Goal: Communication & Community: Share content

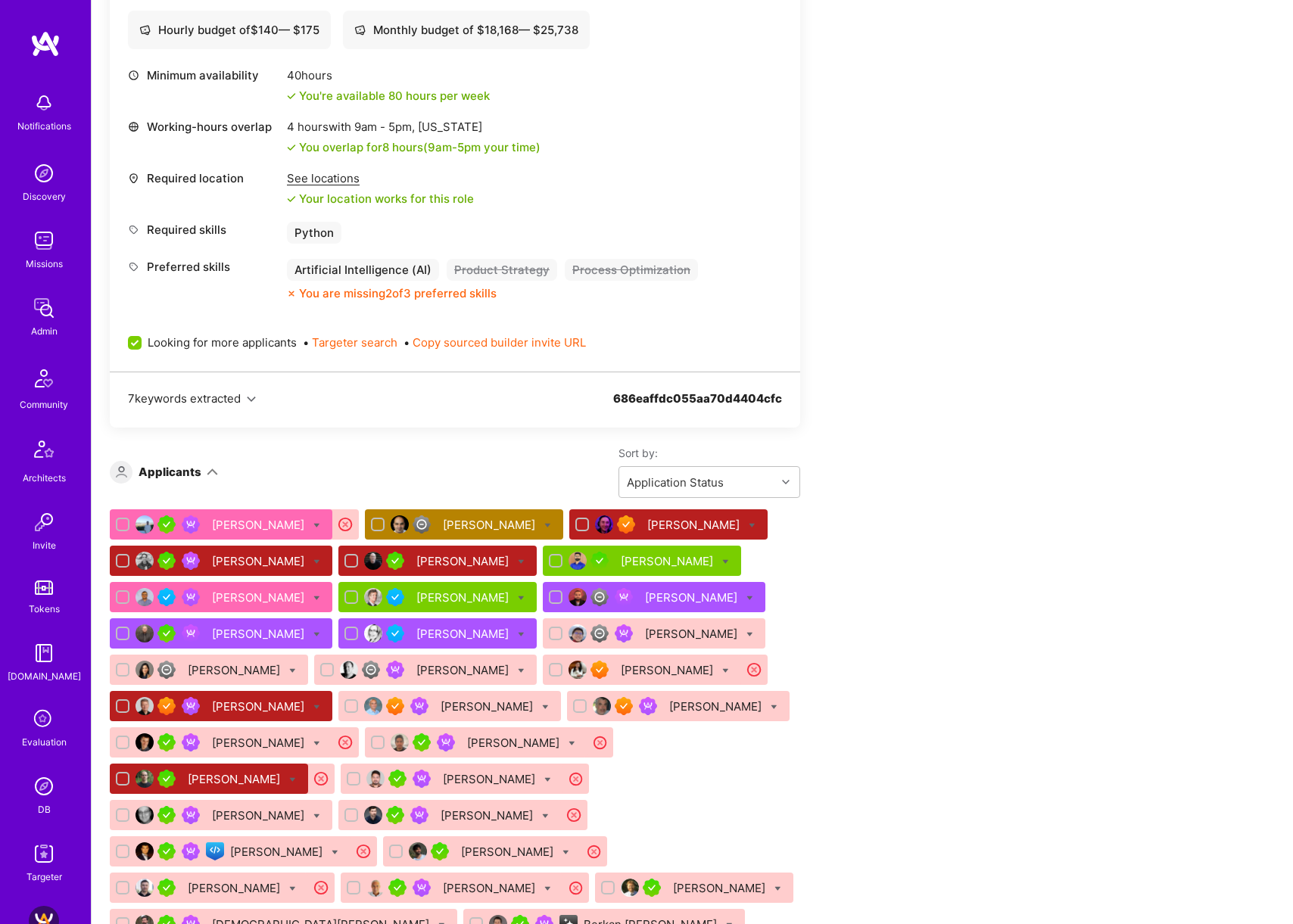
scroll to position [581, 0]
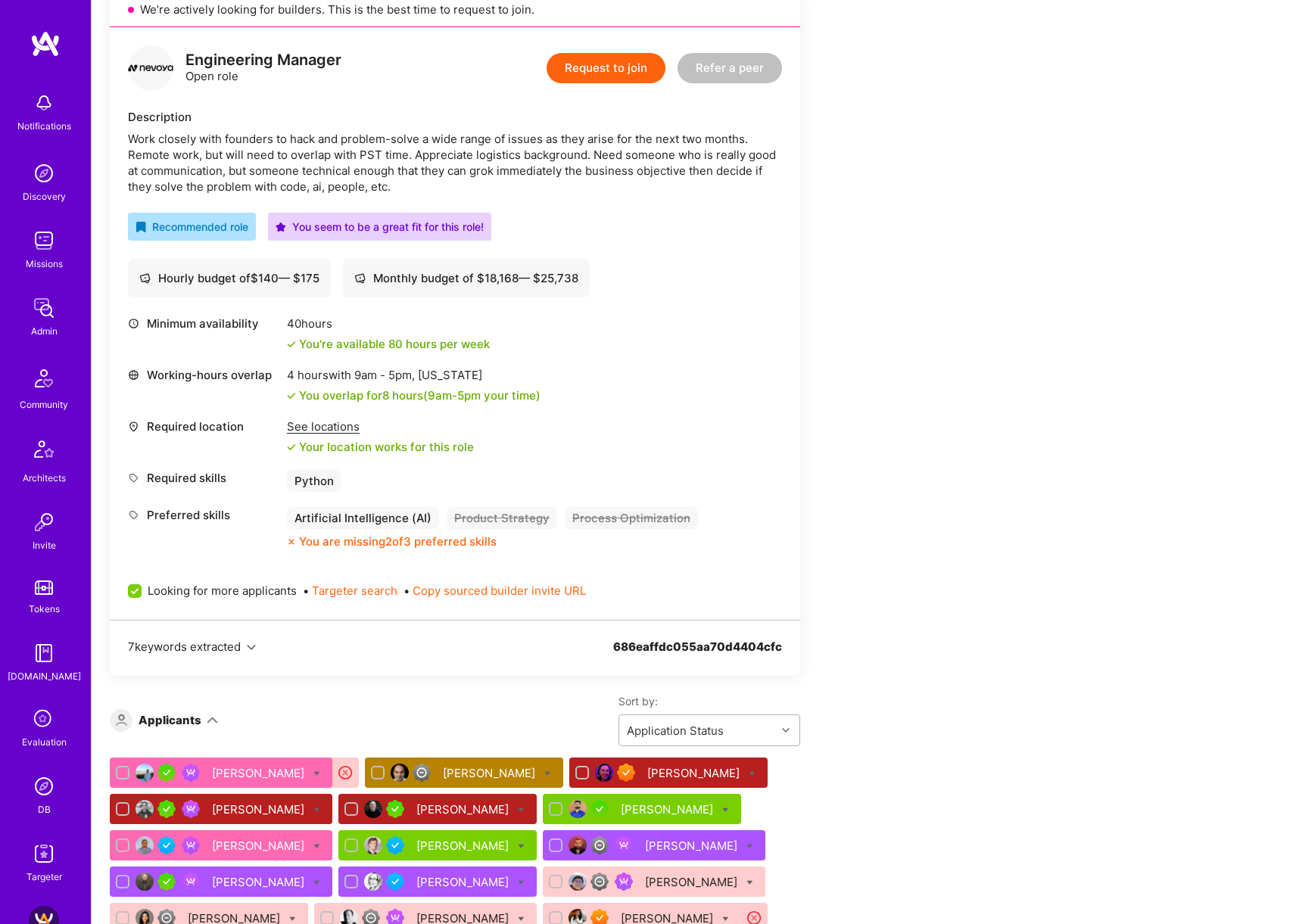
scroll to position [474, 0]
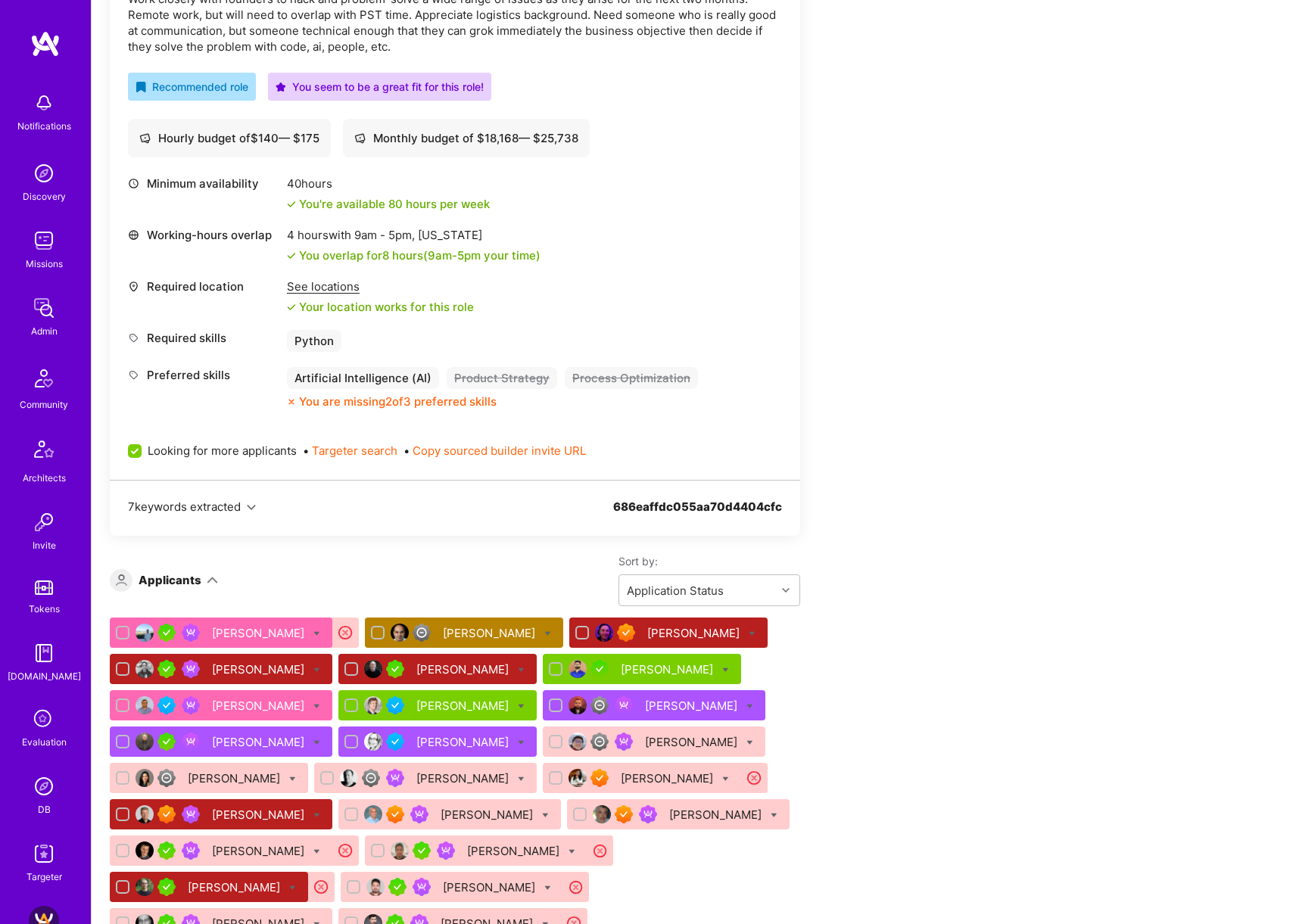
click at [313, 671] on icon at bounding box center [316, 670] width 7 height 7
checkbox input "true"
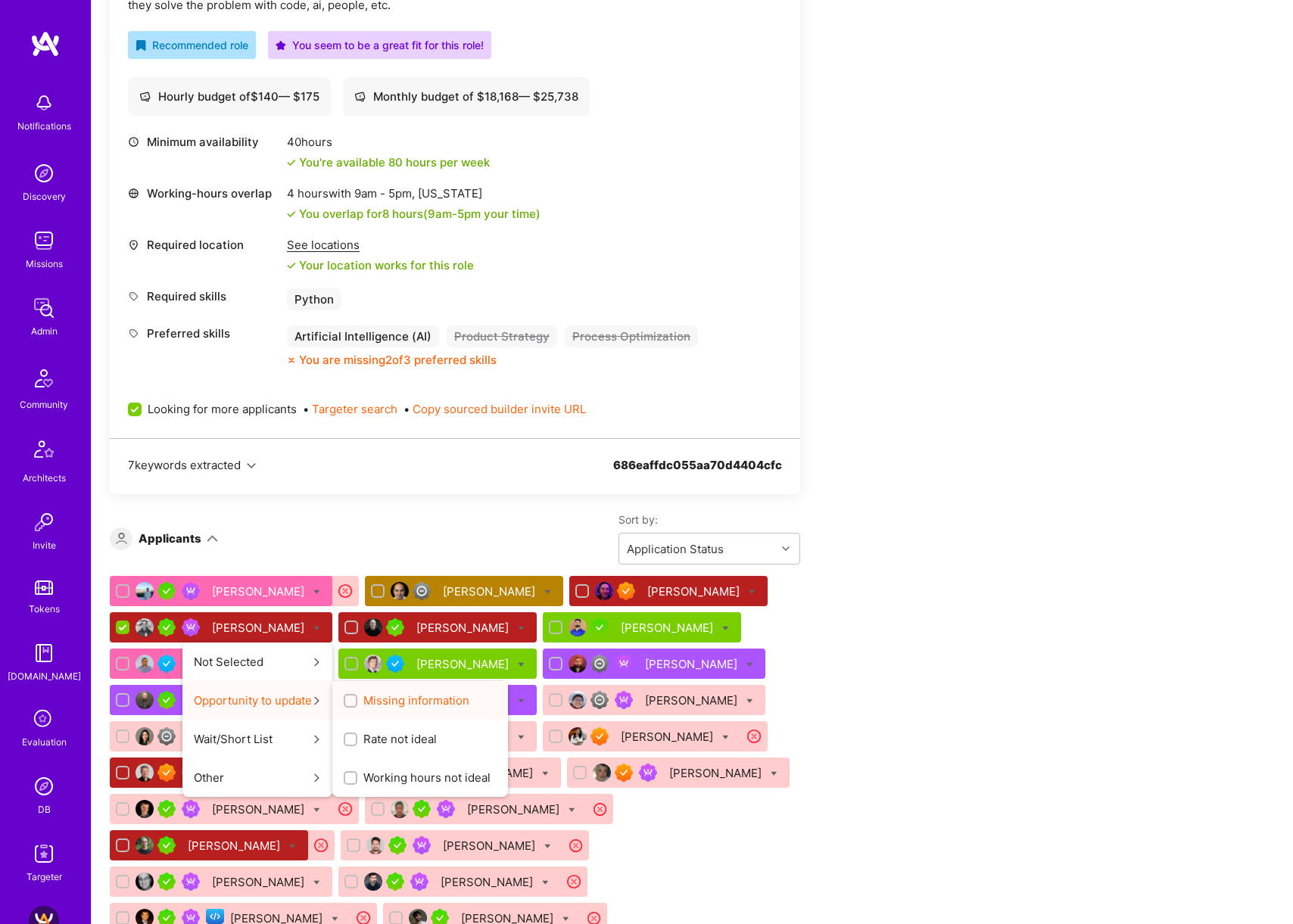
scroll to position [550, 0]
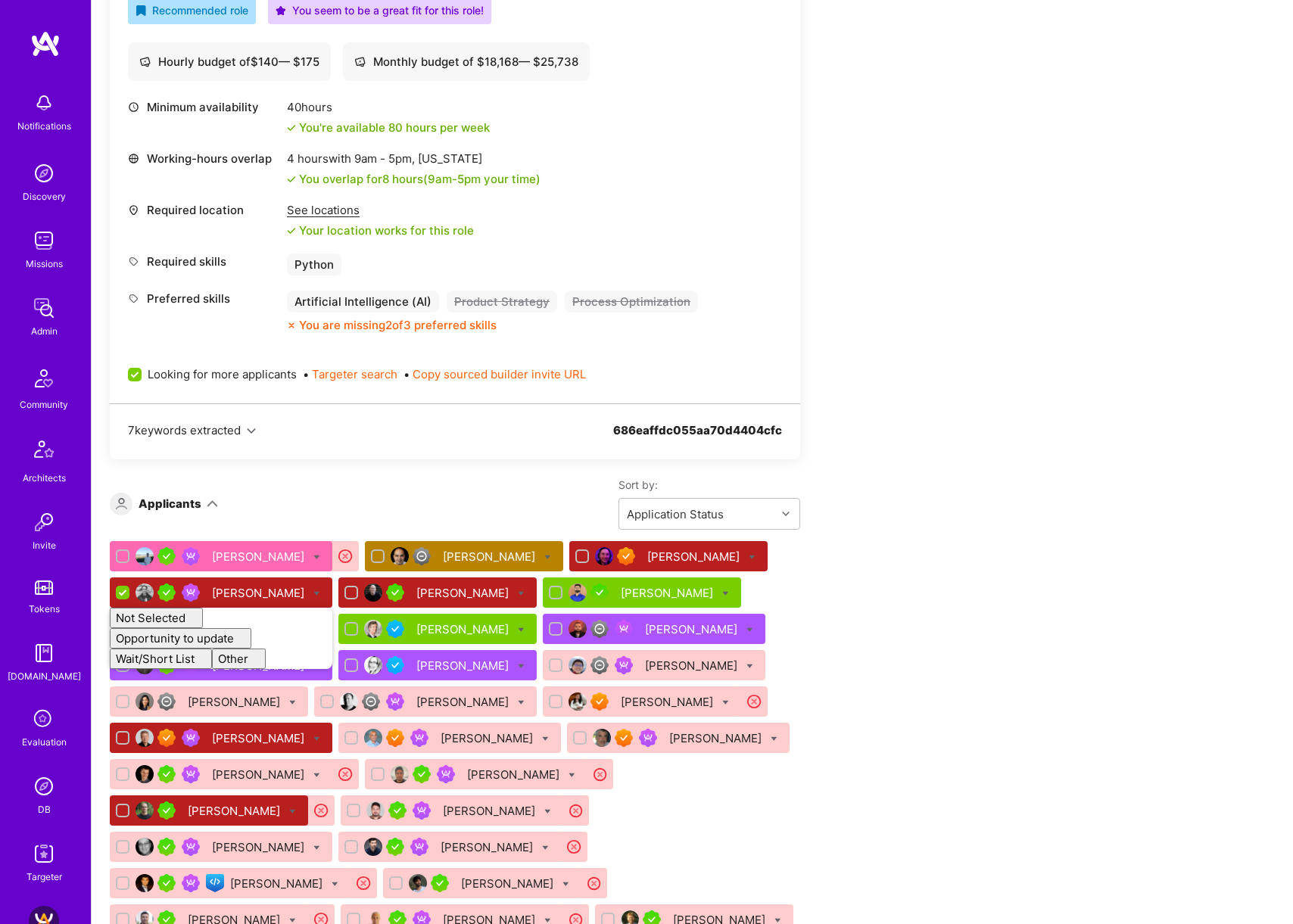
click at [1012, 470] on div "Apply for a Mission Role We’re actively looking for builders. This is the best …" at bounding box center [564, 753] width 909 height 2030
click at [952, 464] on div "Apply for a Mission Role We’re actively looking for builders. This is the best …" at bounding box center [564, 753] width 909 height 2030
click at [579, 554] on input "checkbox" at bounding box center [584, 557] width 11 height 11
checkbox input "true"
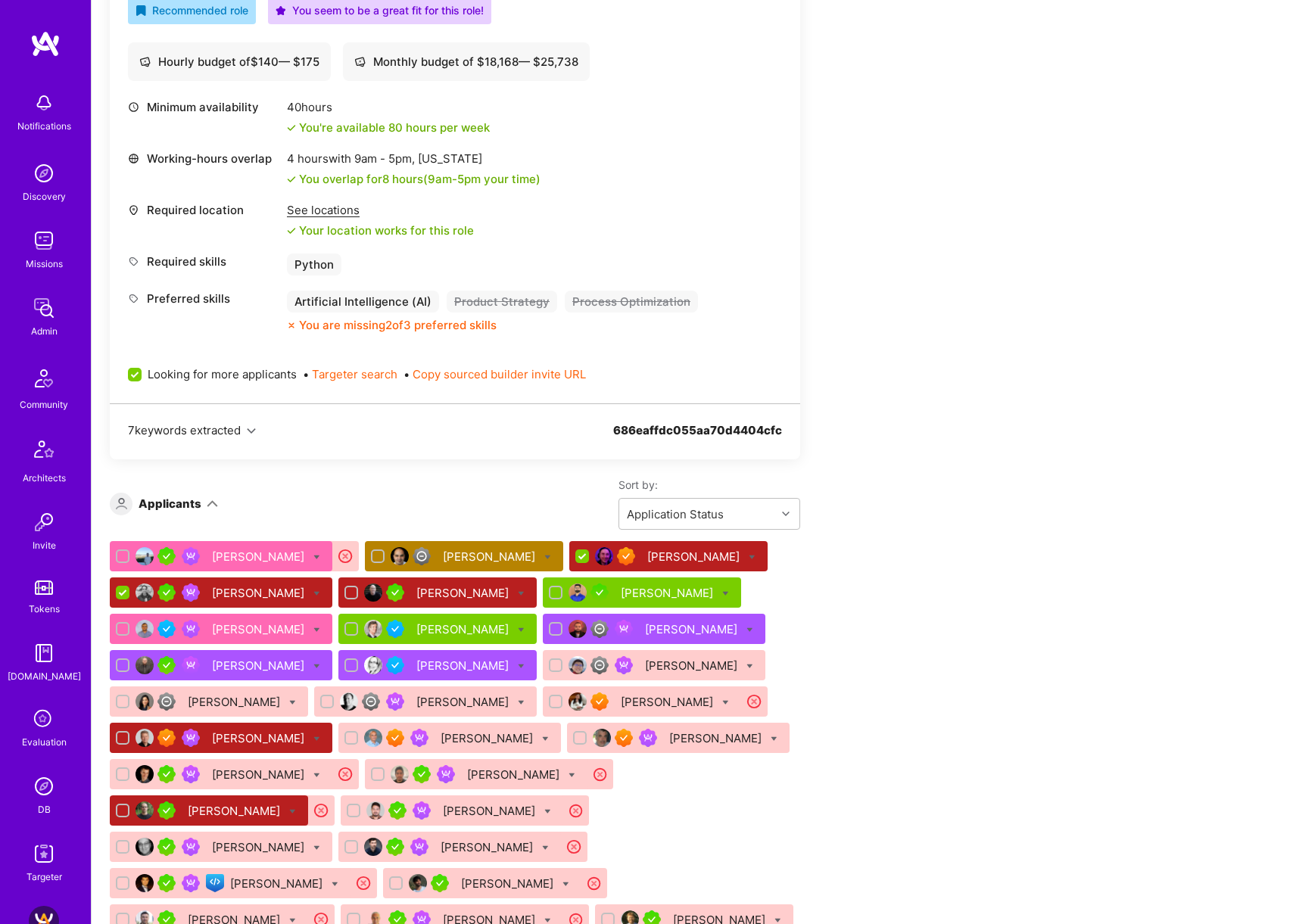
click at [313, 592] on icon at bounding box center [316, 593] width 7 height 7
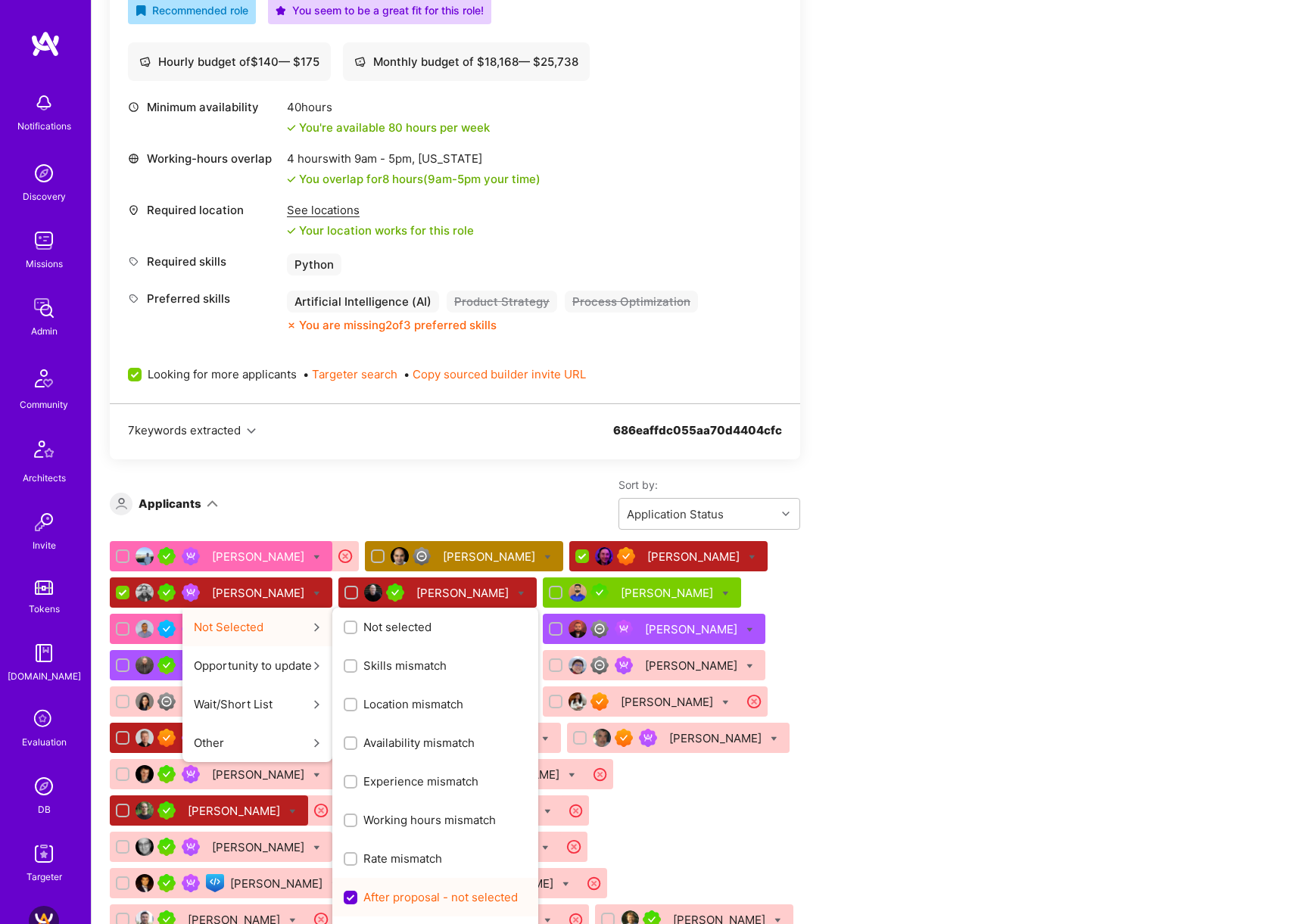
click at [413, 901] on span "After proposal - not selected" at bounding box center [440, 897] width 154 height 16
click at [359, 901] on input "After proposal - not selected" at bounding box center [352, 899] width 14 height 14
checkbox input "false"
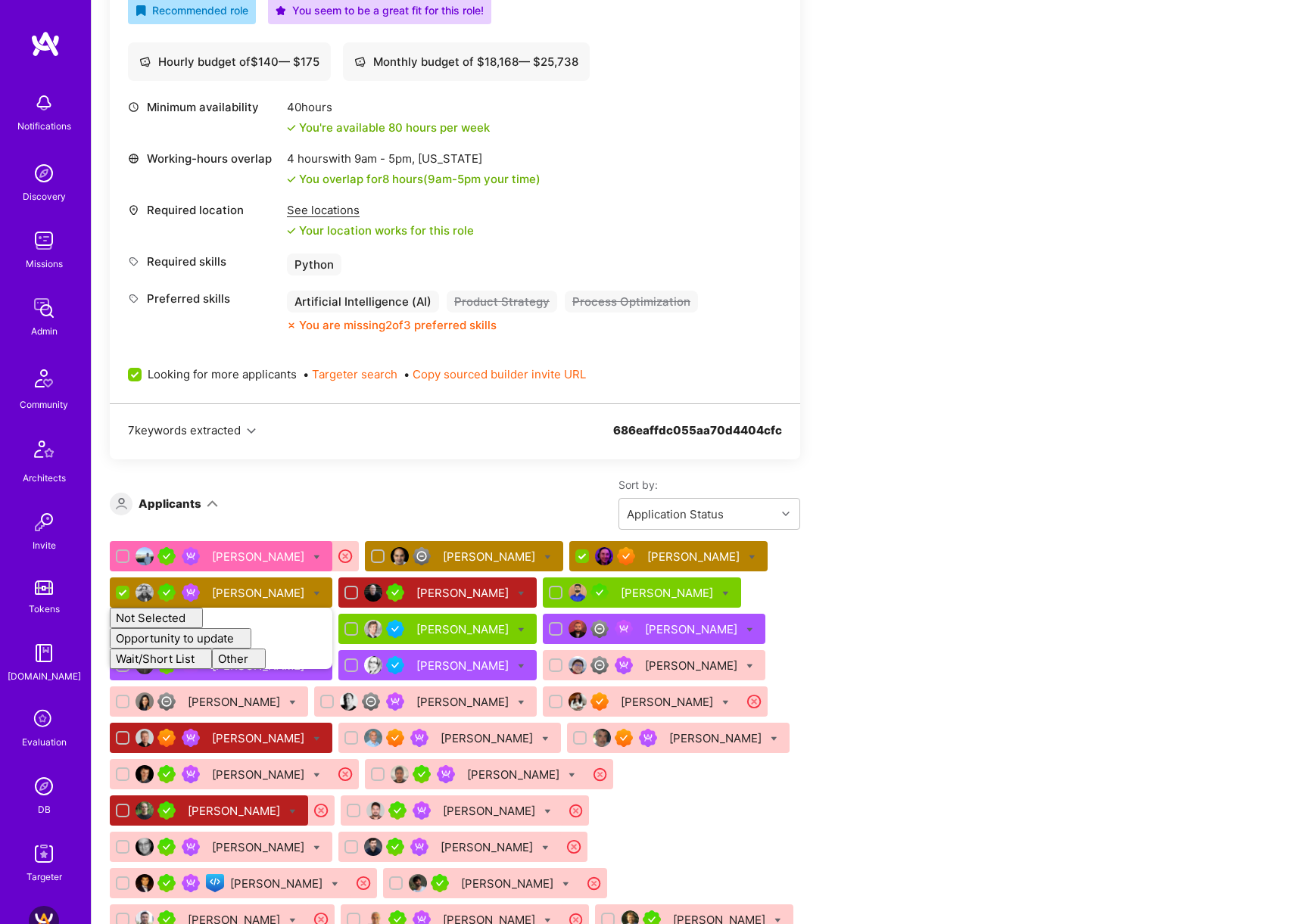
click at [918, 525] on div "Apply for a Mission Role We’re actively looking for builders. This is the best …" at bounding box center [564, 753] width 909 height 2030
checkbox input "false"
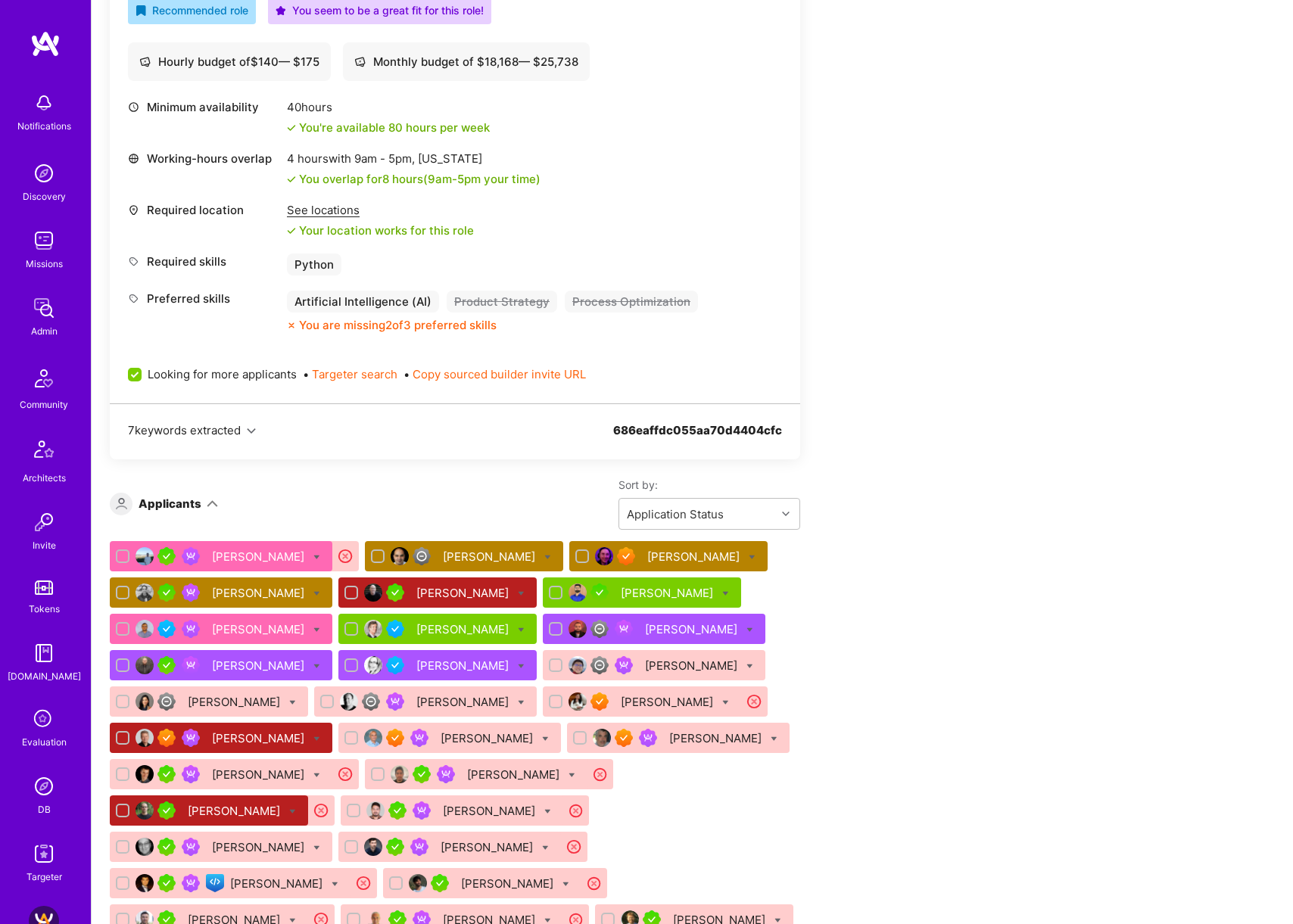
scroll to position [995, 0]
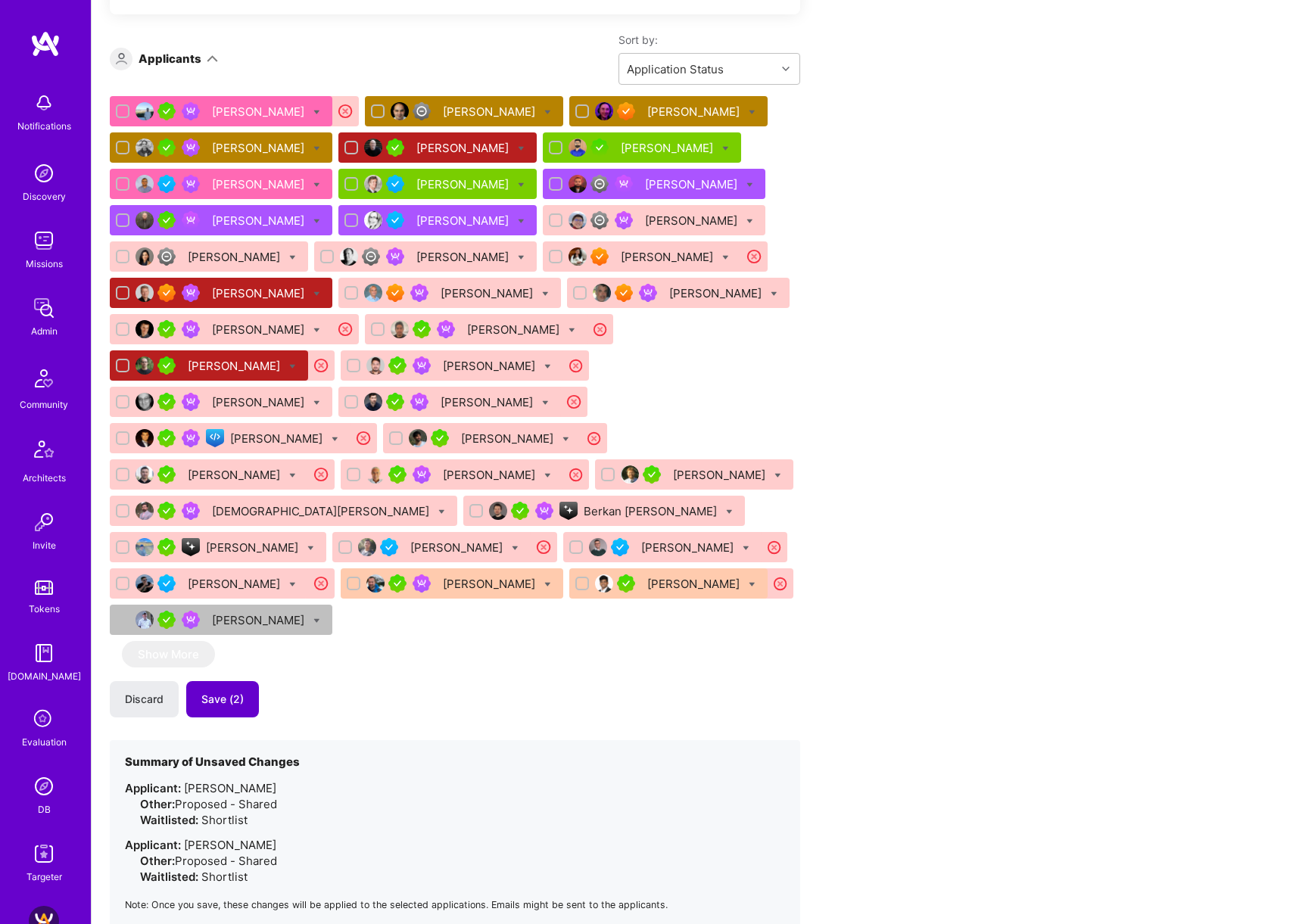
click at [238, 692] on span "Save (2)" at bounding box center [222, 700] width 42 height 15
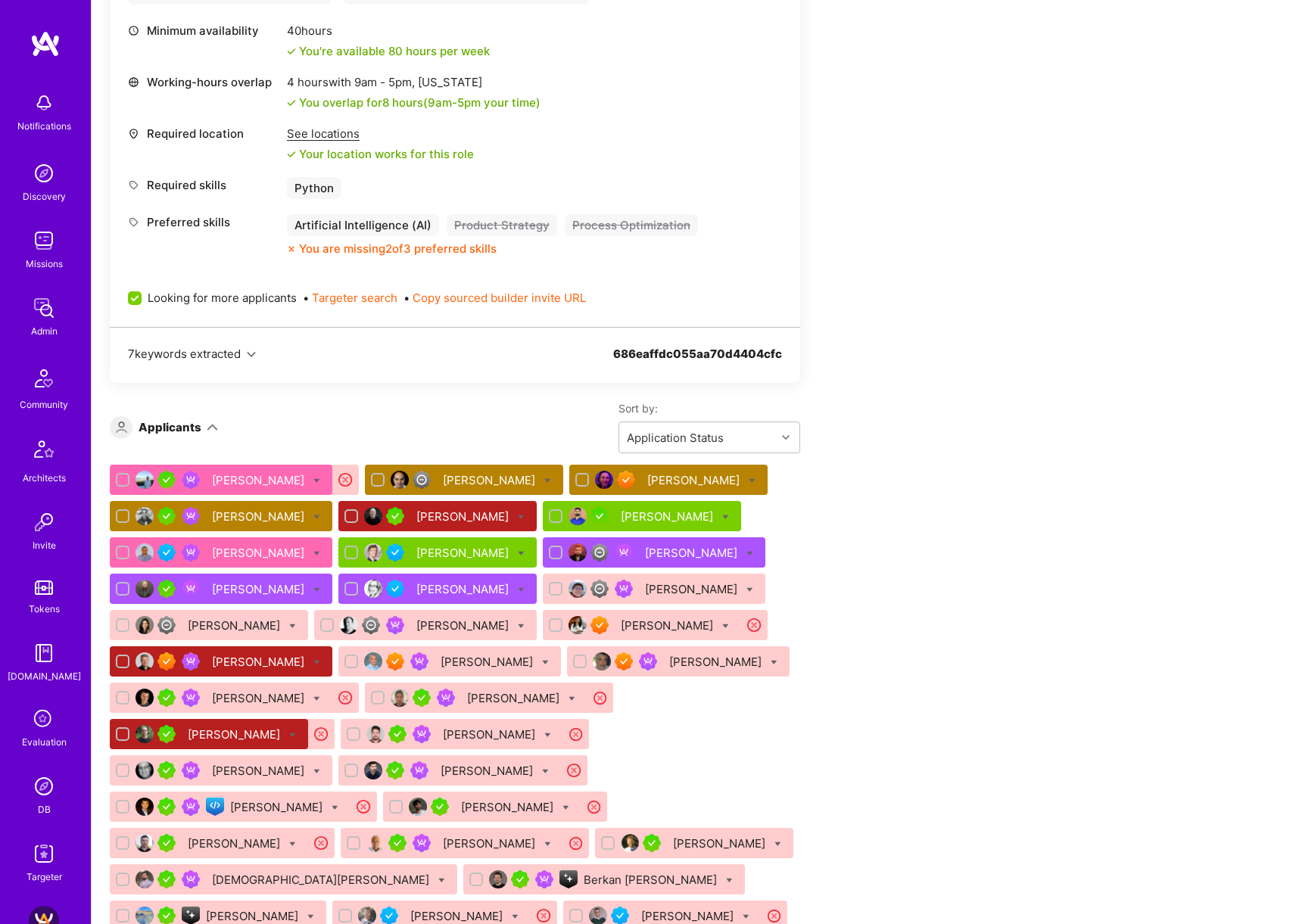
scroll to position [580, 0]
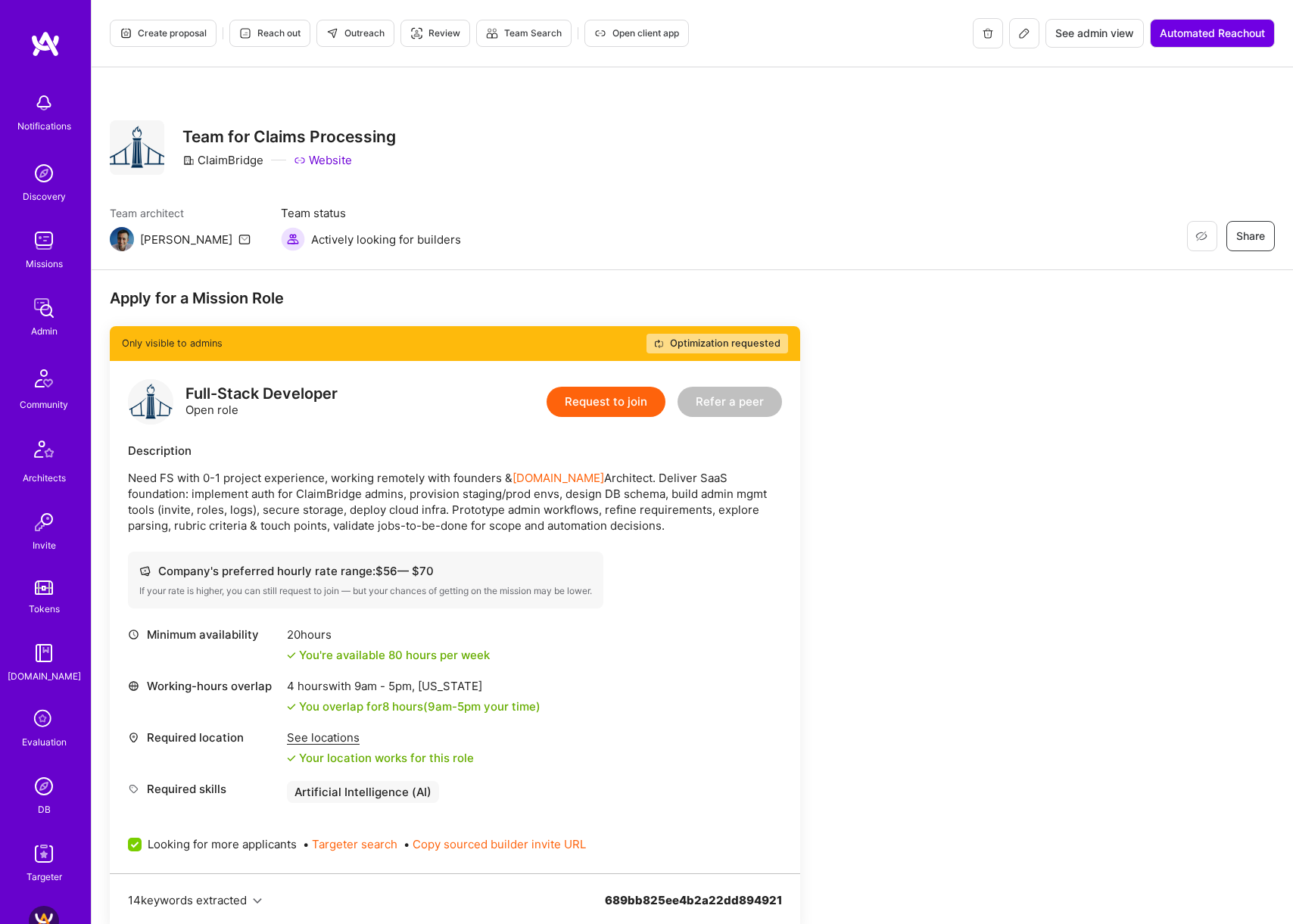
scroll to position [146, 0]
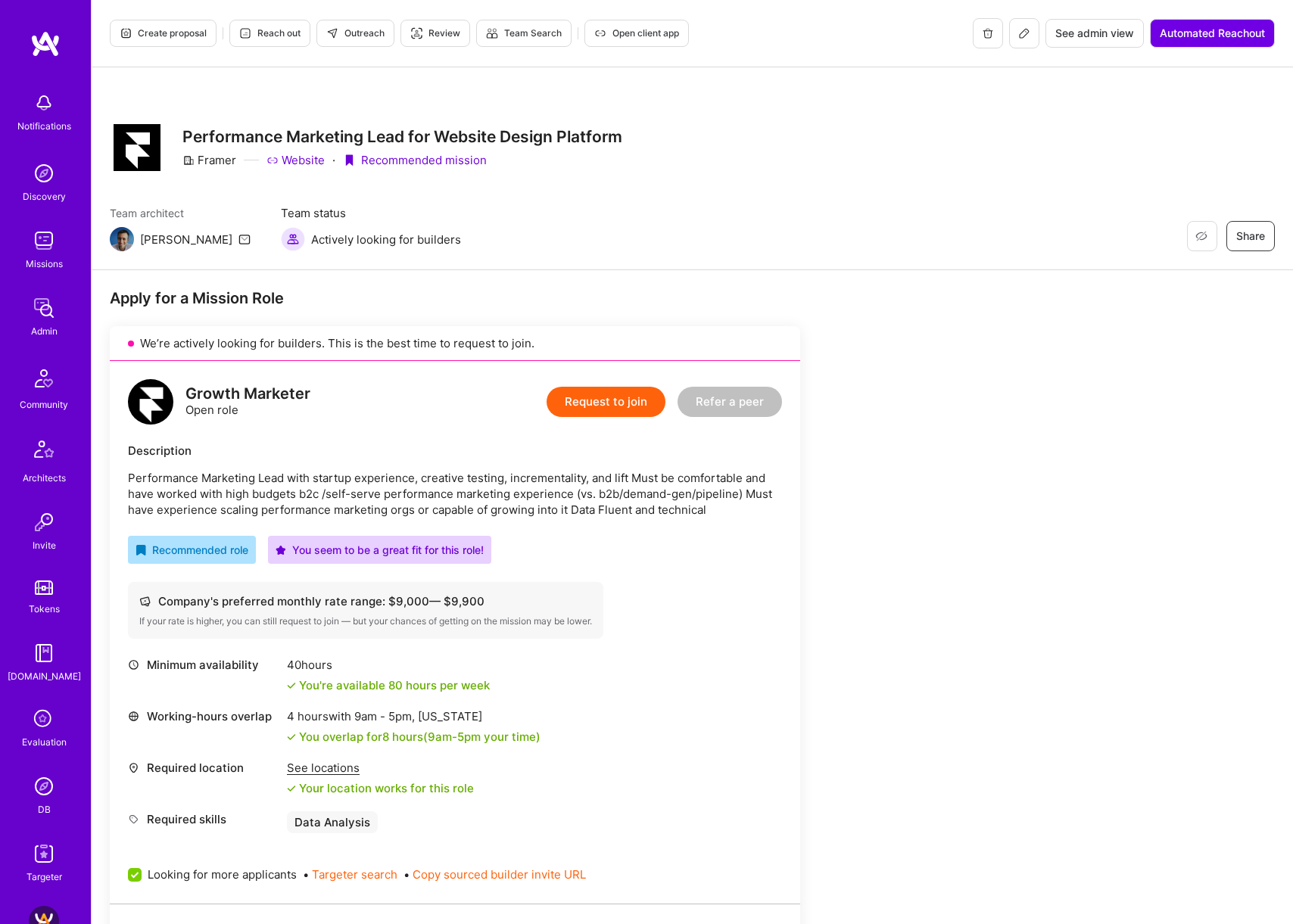
click at [360, 39] on span "Outreach" at bounding box center [355, 34] width 58 height 14
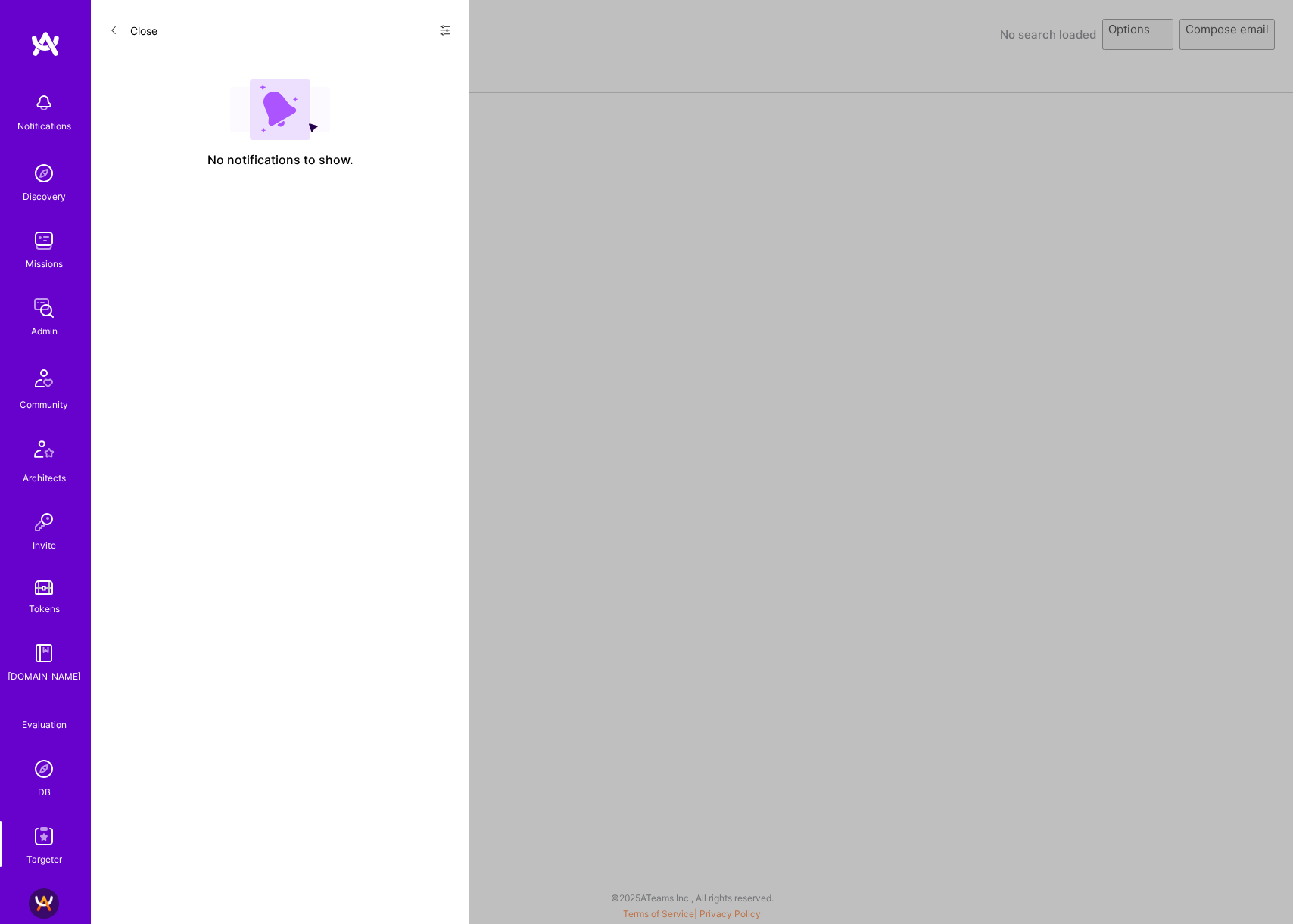
select select "rich-reachout"
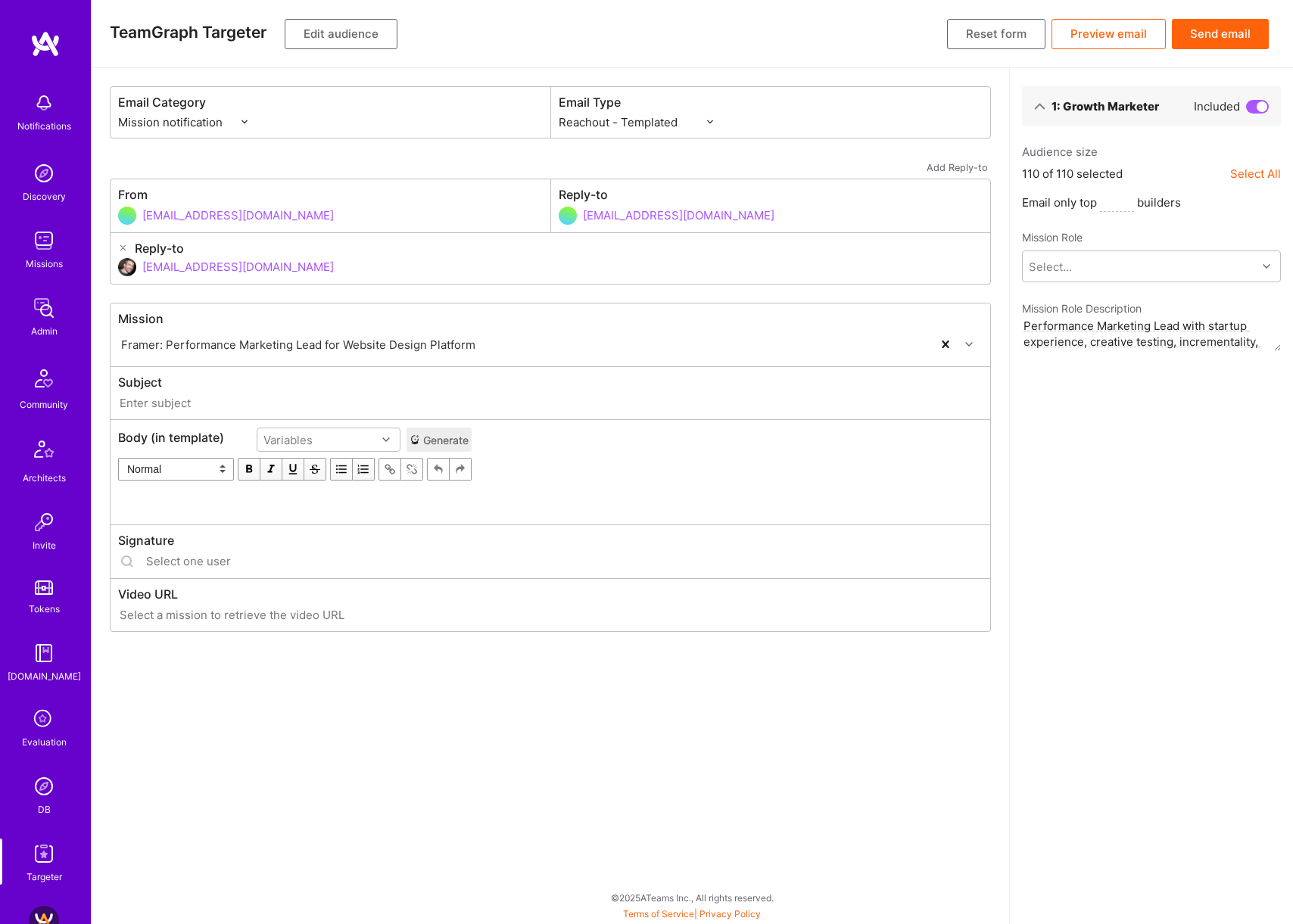
type input "[DOMAIN_NAME] // Framer: Performance Marketing Lead for Website Design Platform"
type input "[EMAIL_ADDRESS][DOMAIN_NAME]"
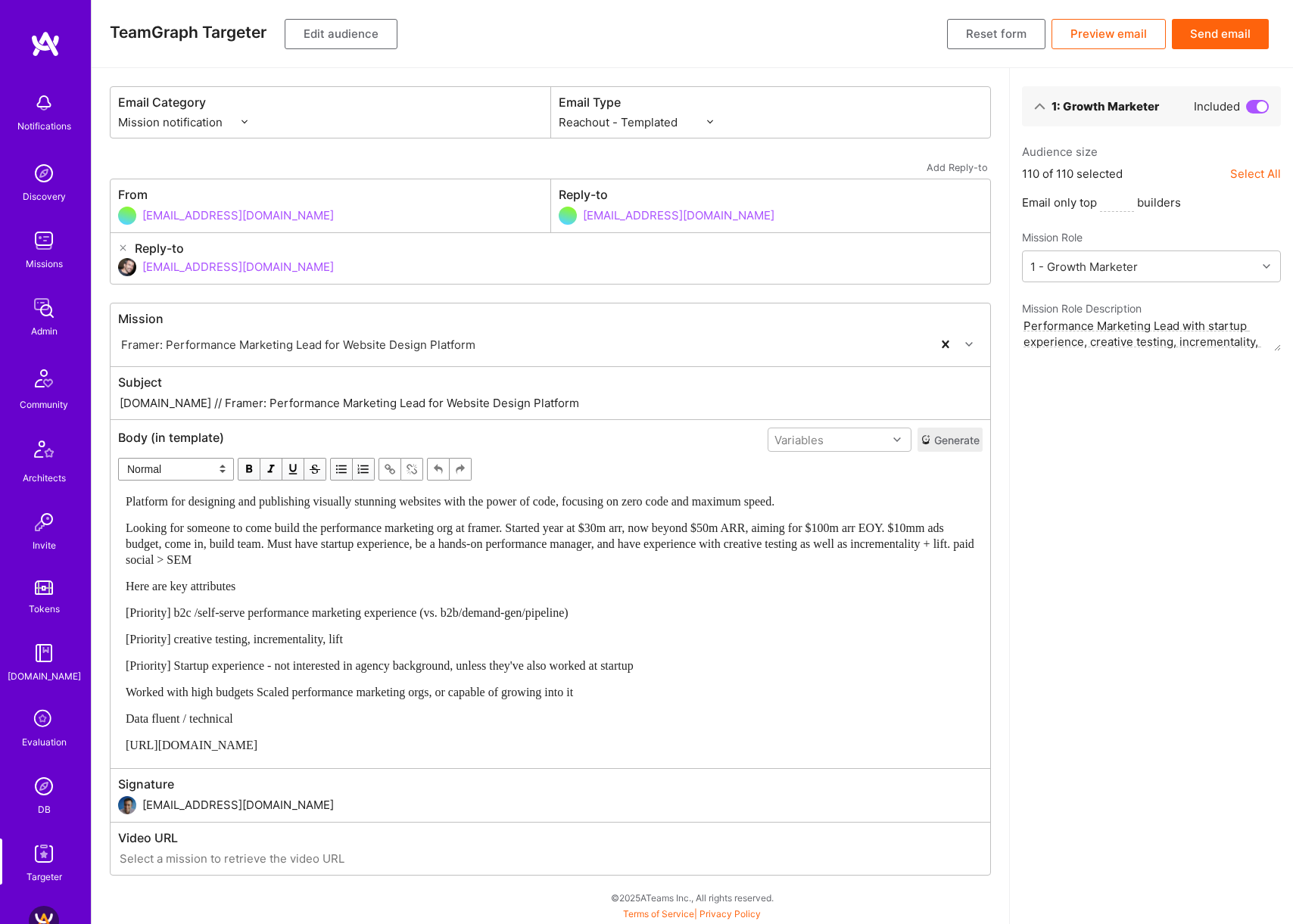
click at [365, 40] on button "Edit audience" at bounding box center [341, 34] width 113 height 30
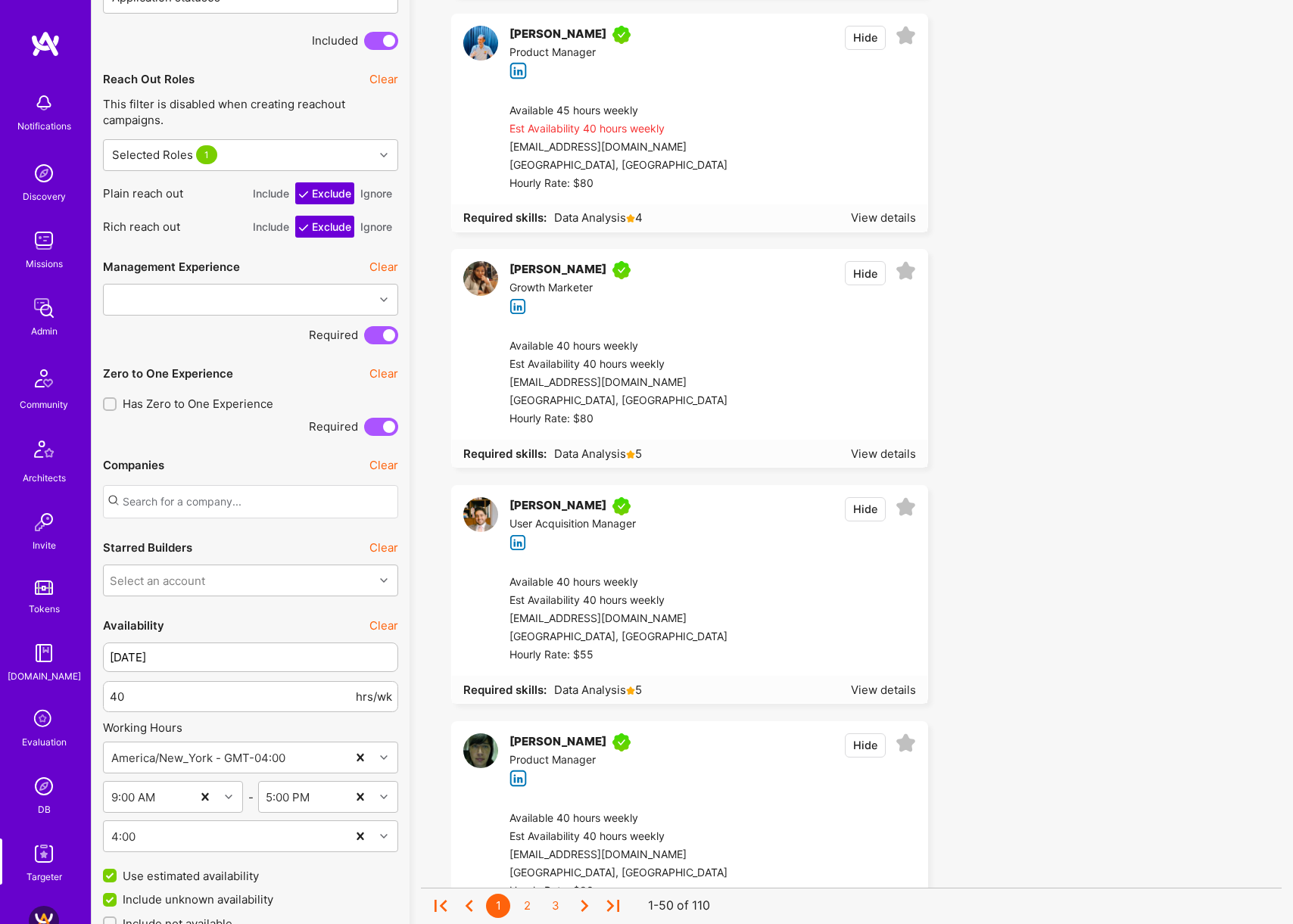
scroll to position [1122, 0]
click at [246, 703] on input "40" at bounding box center [231, 696] width 243 height 38
type input "30"
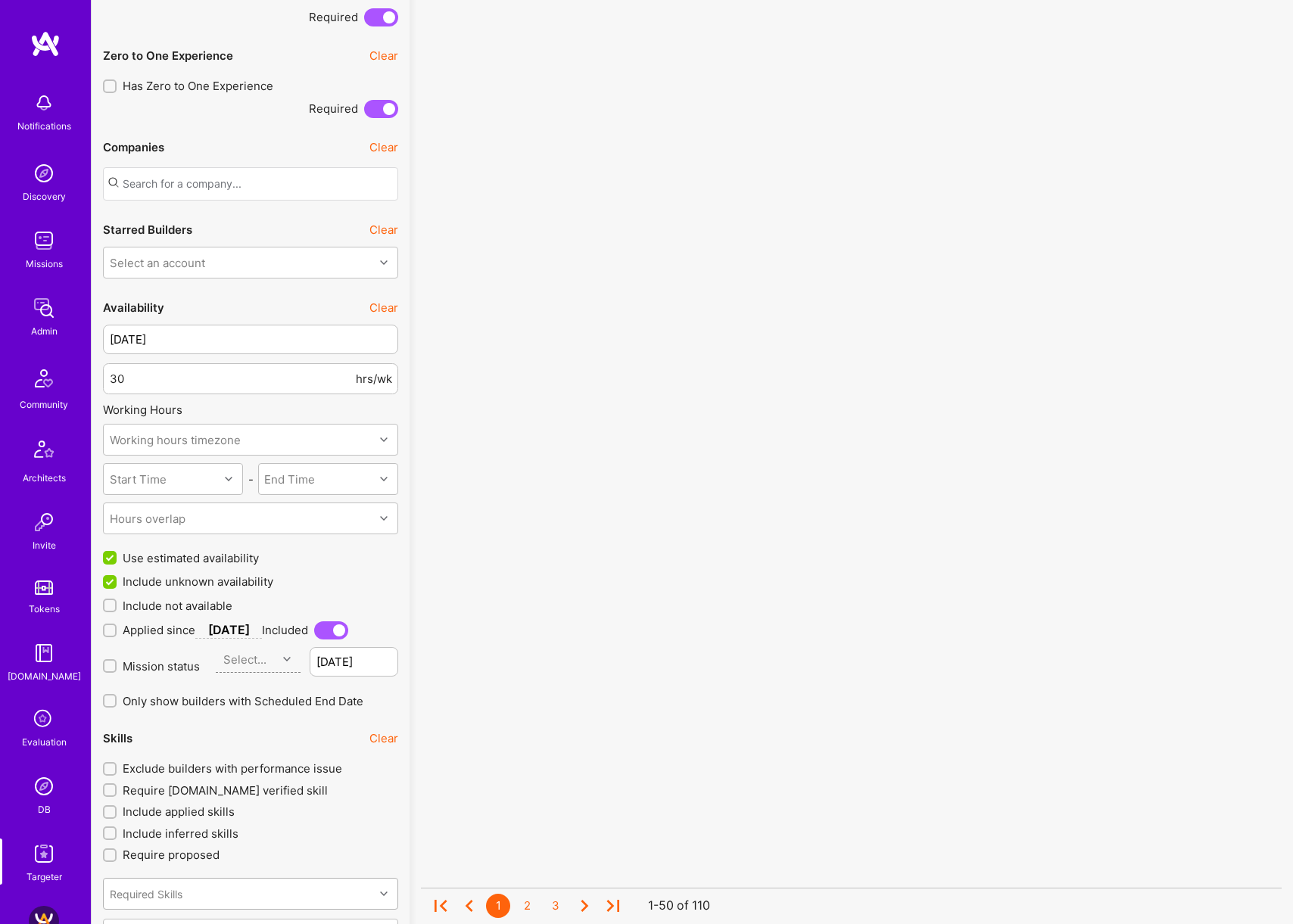
scroll to position [1627, 0]
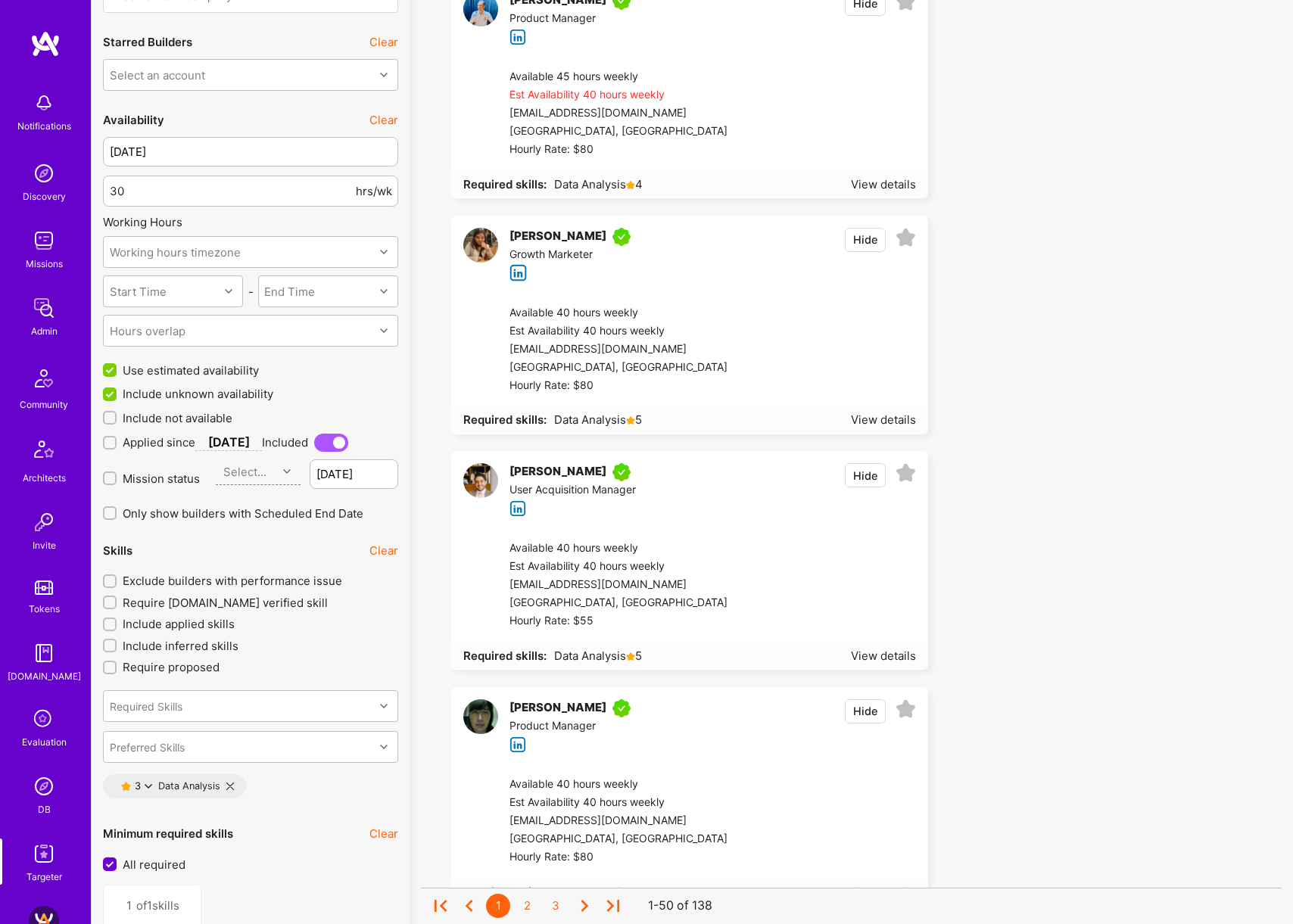
click at [378, 550] on button "Clear" at bounding box center [383, 550] width 28 height 16
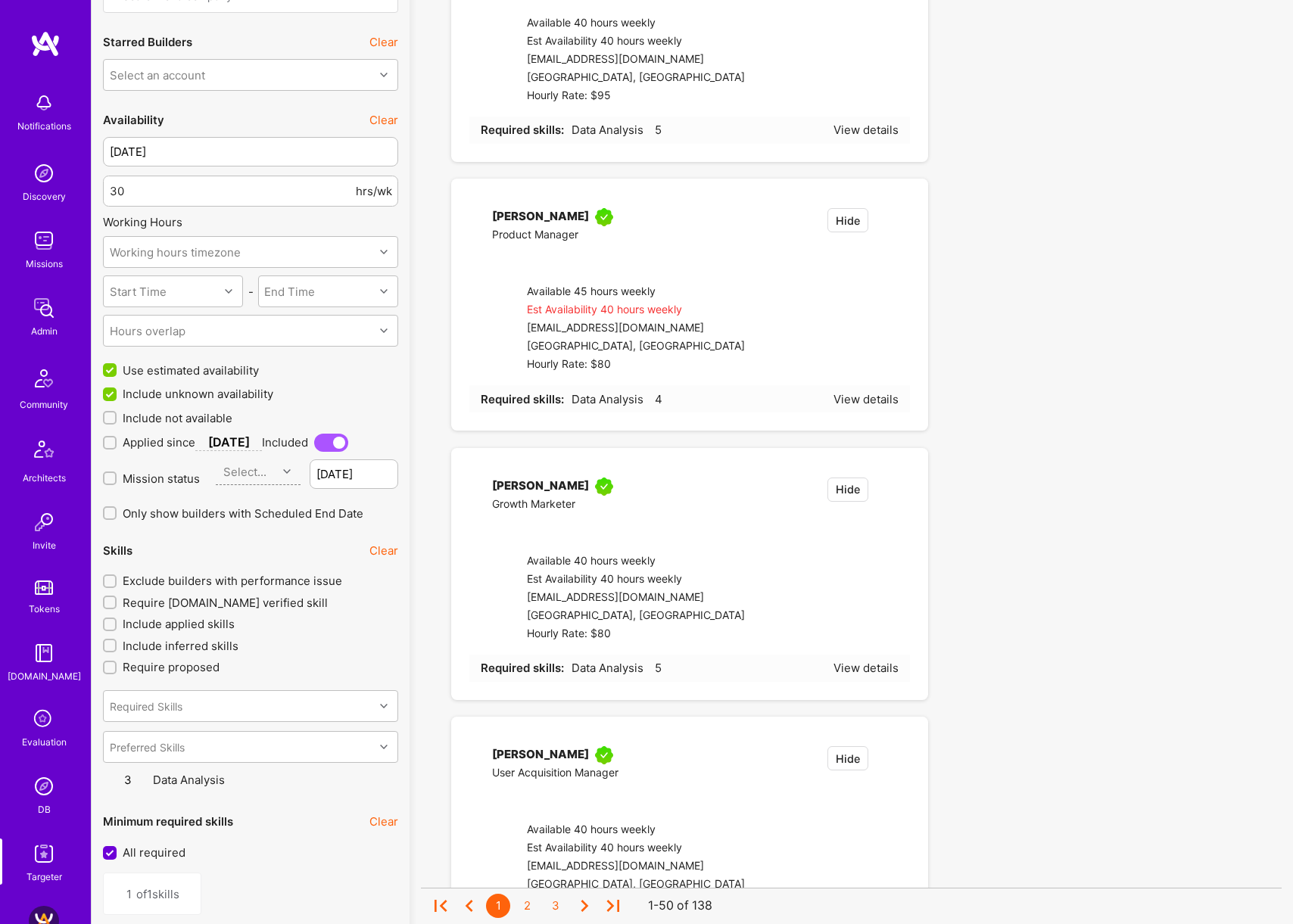
type input "0"
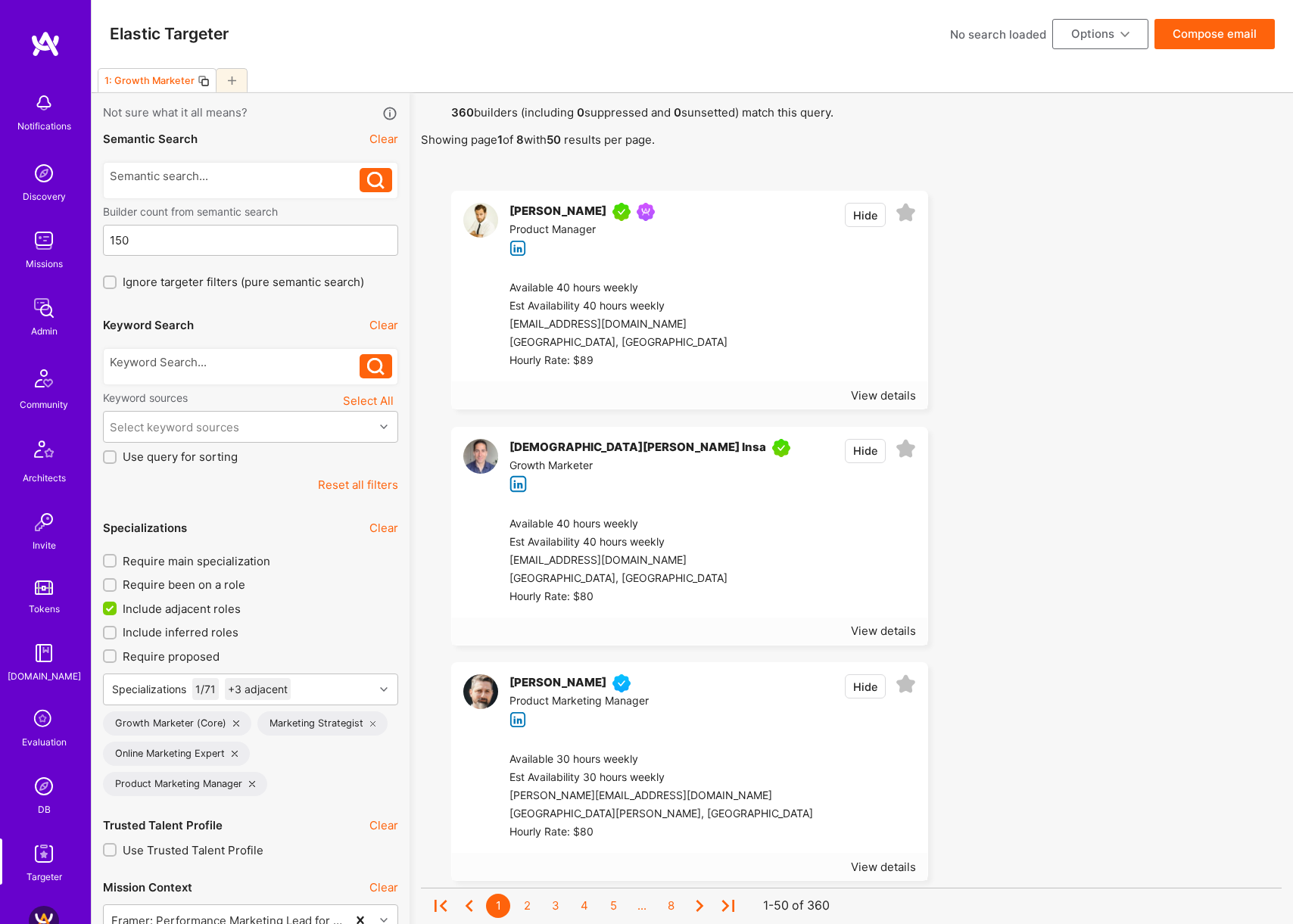
click at [213, 564] on span "Require main specialization" at bounding box center [196, 561] width 147 height 16
click at [117, 564] on input "Require main specialization" at bounding box center [111, 562] width 11 height 11
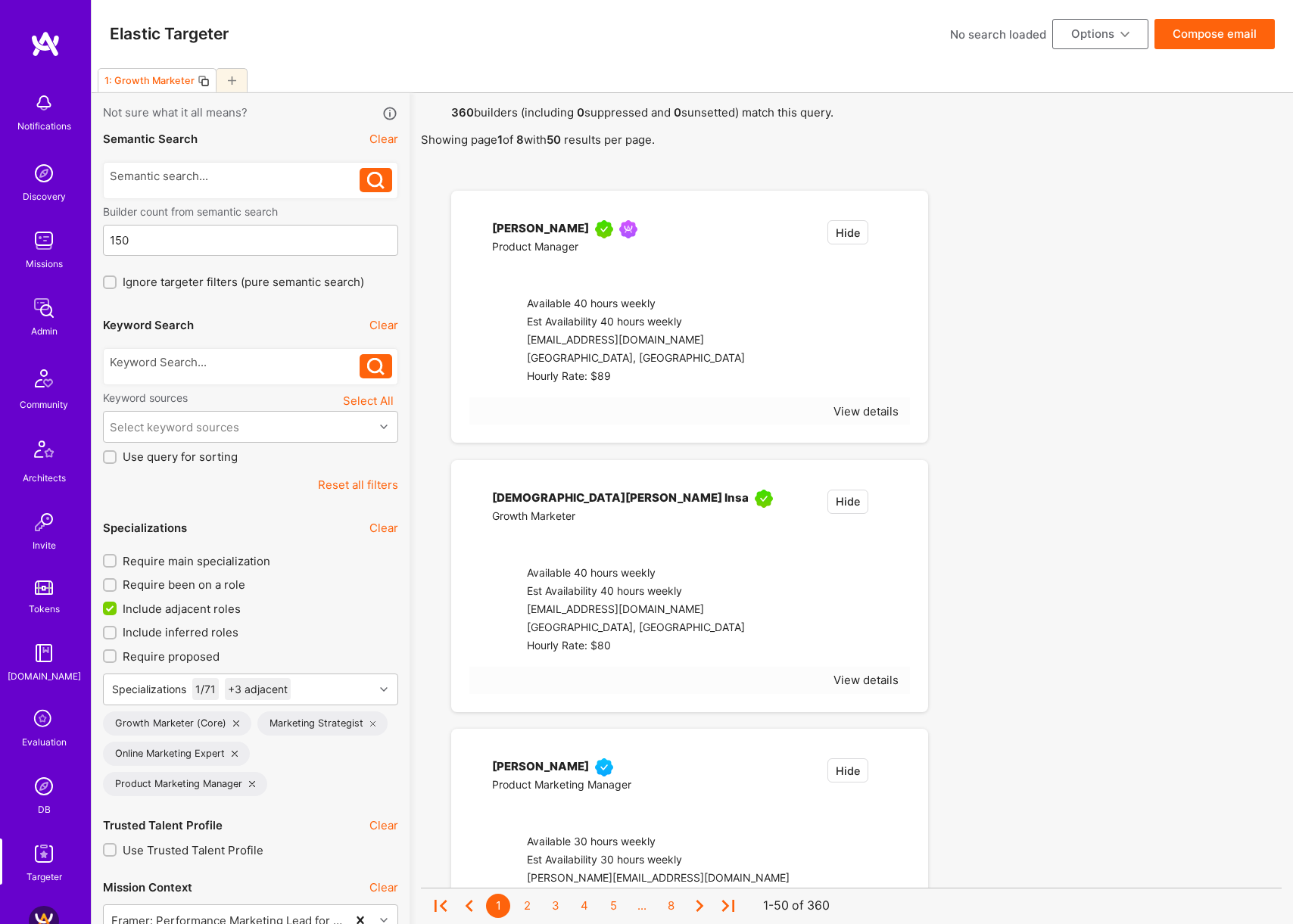
checkbox input "true"
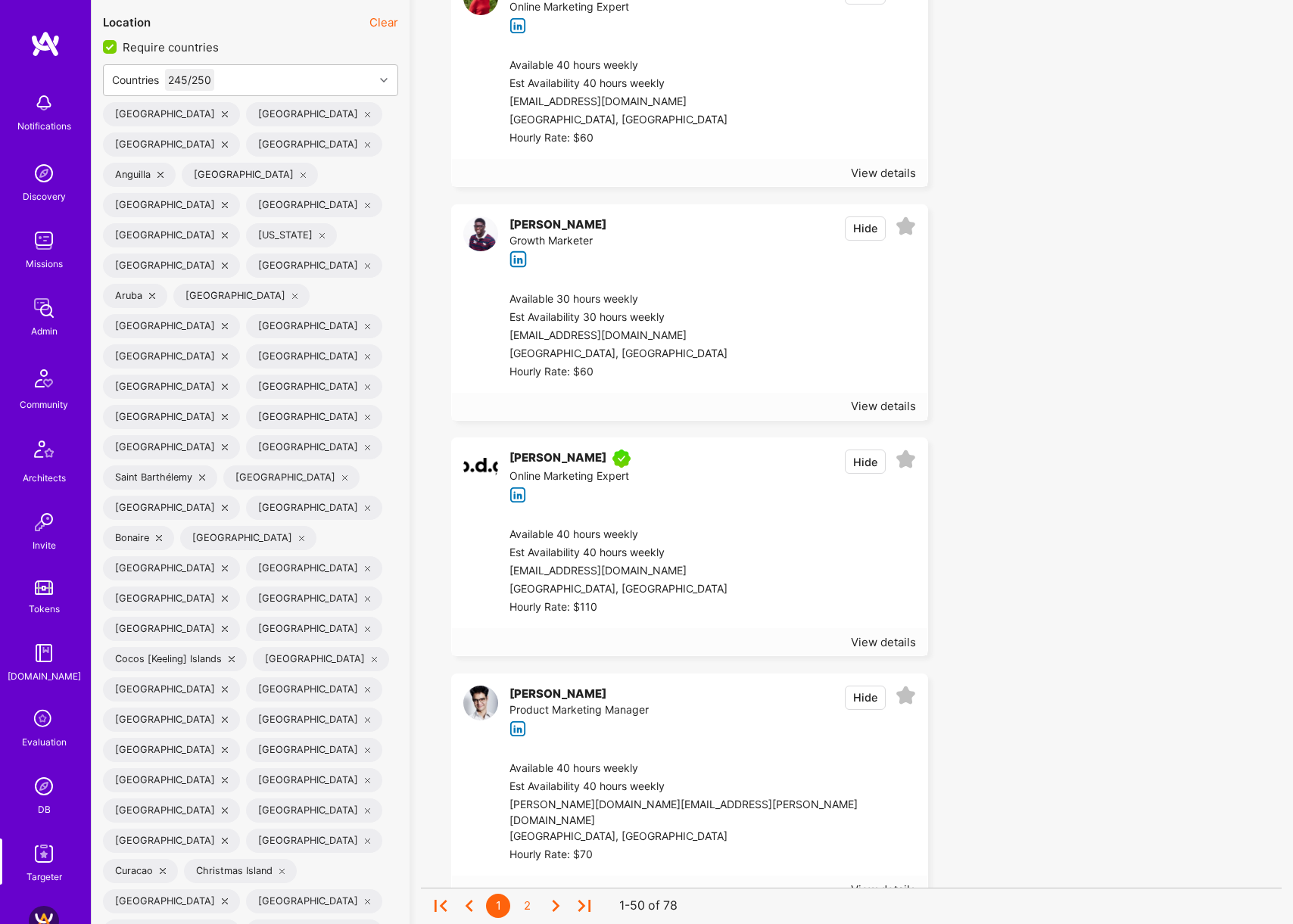
scroll to position [2289, 0]
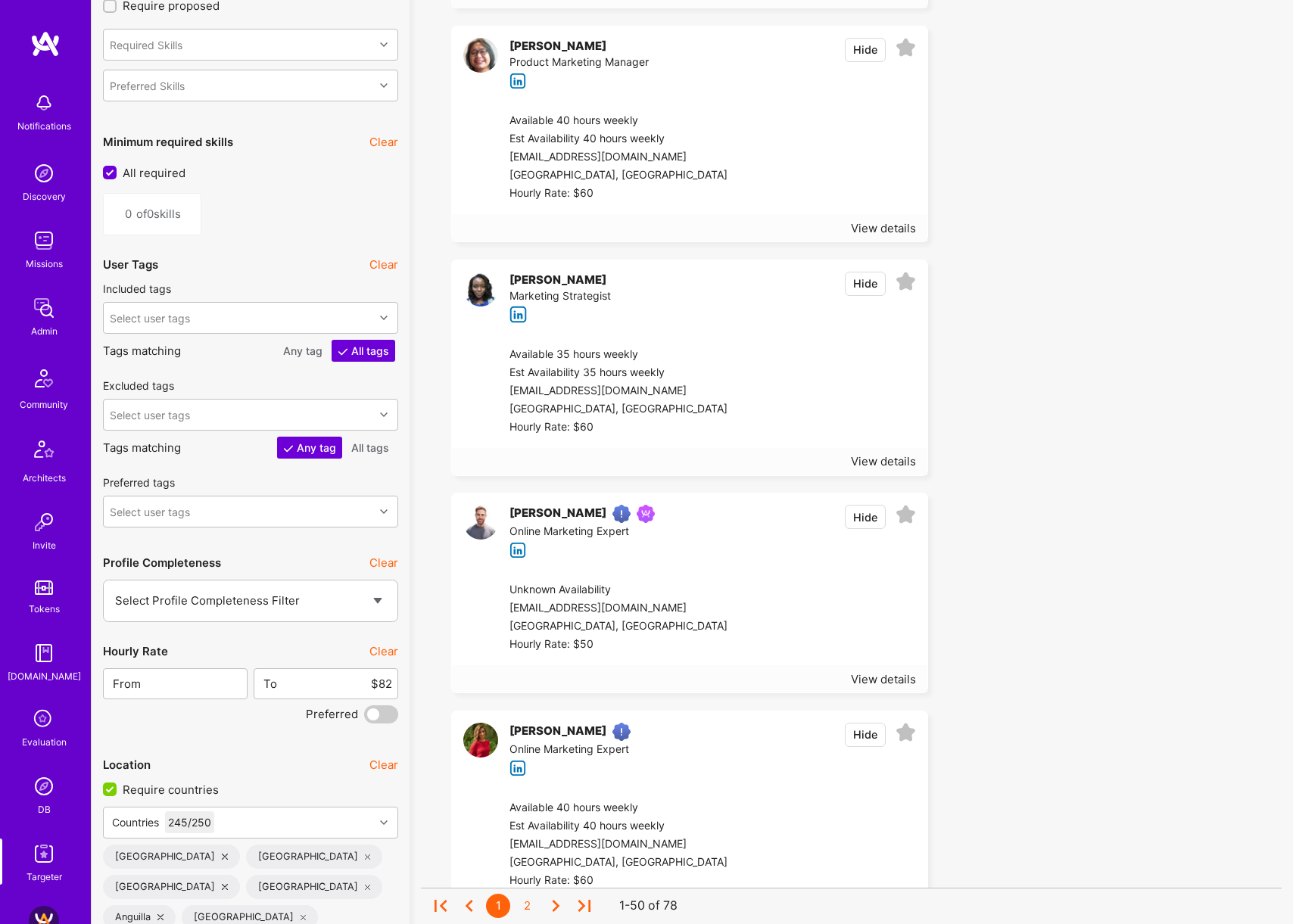
click at [389, 649] on button "Clear" at bounding box center [383, 651] width 28 height 16
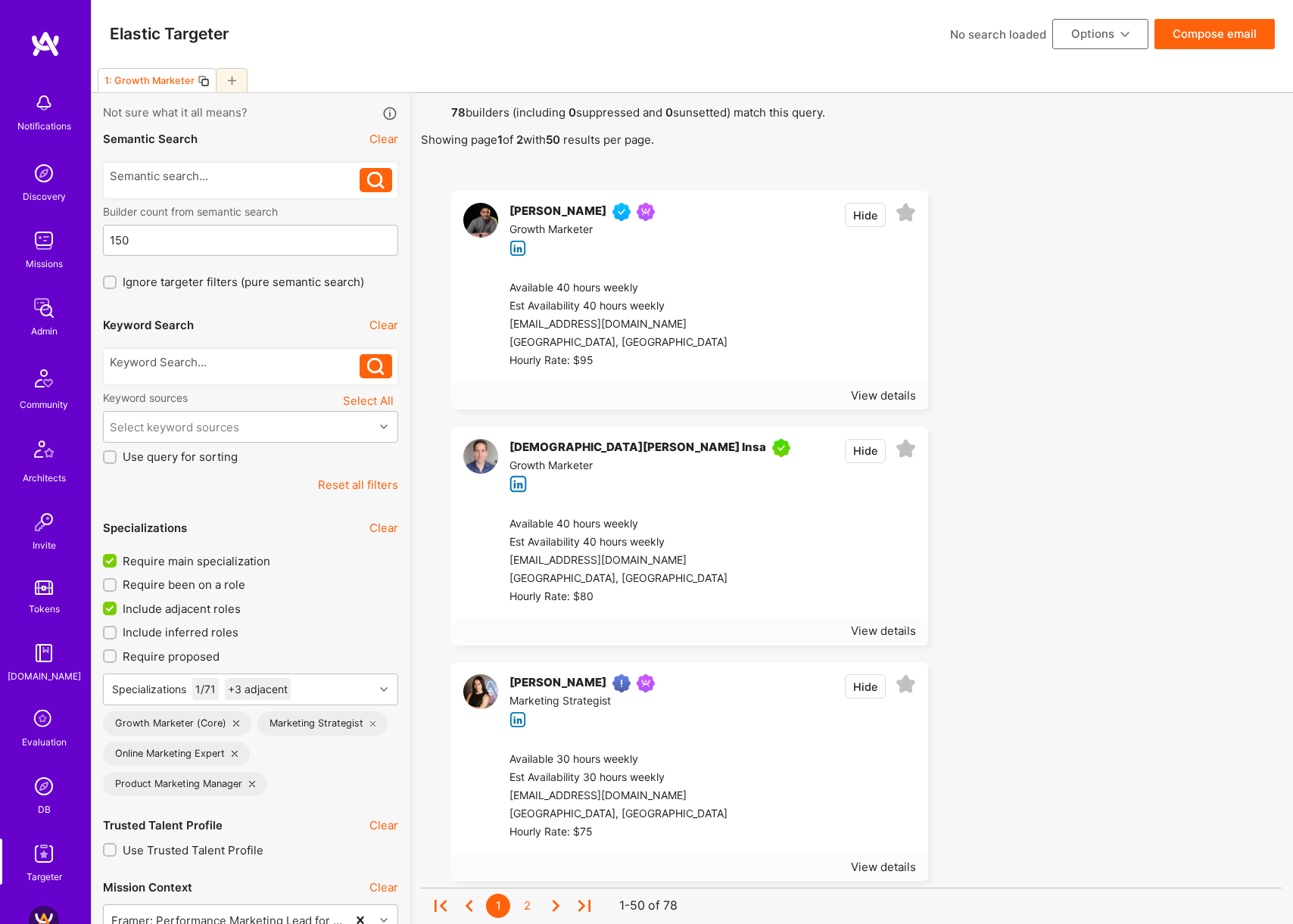
click at [1207, 39] on button "Compose email" at bounding box center [1214, 34] width 120 height 30
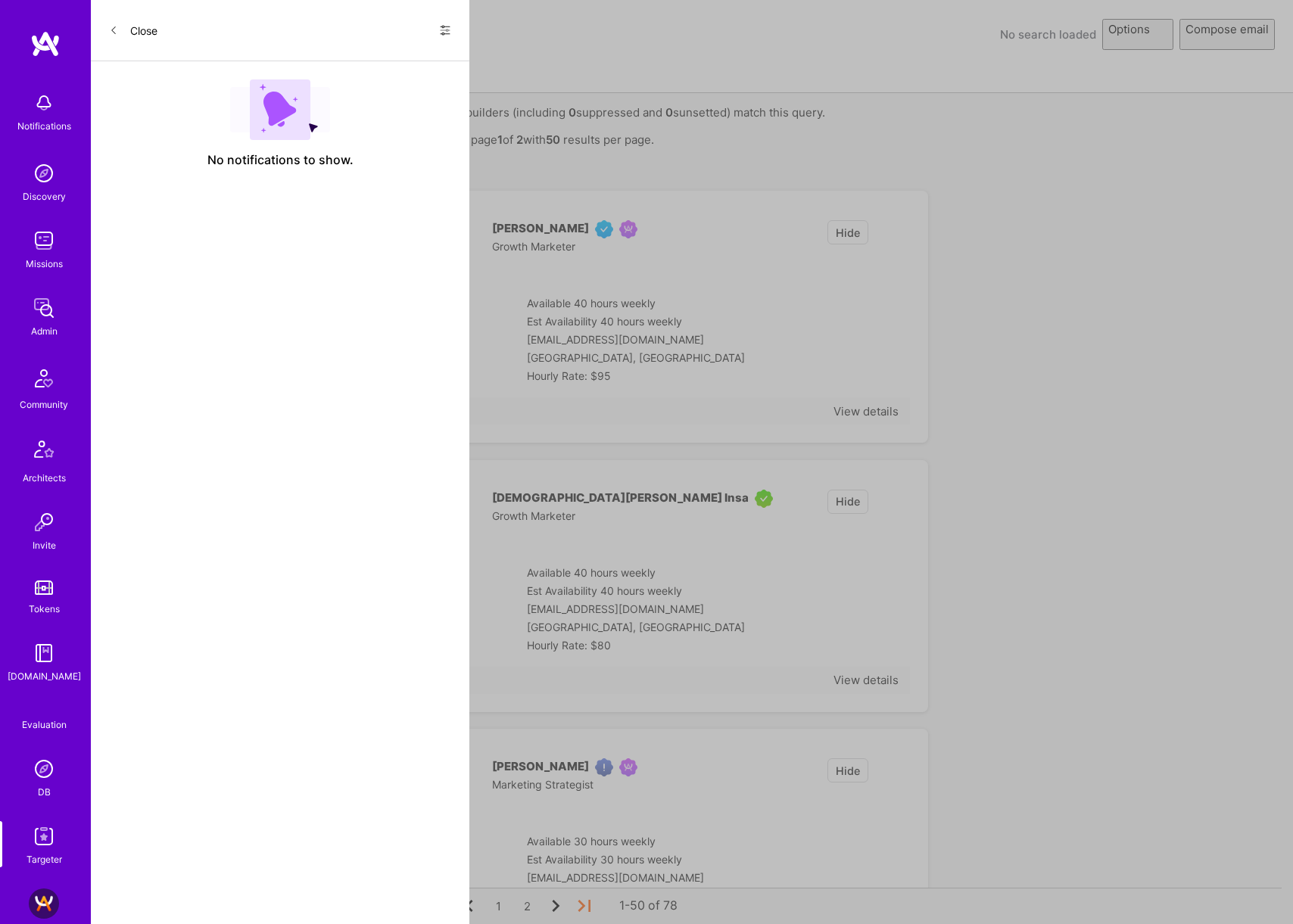
select select "rich-reachout"
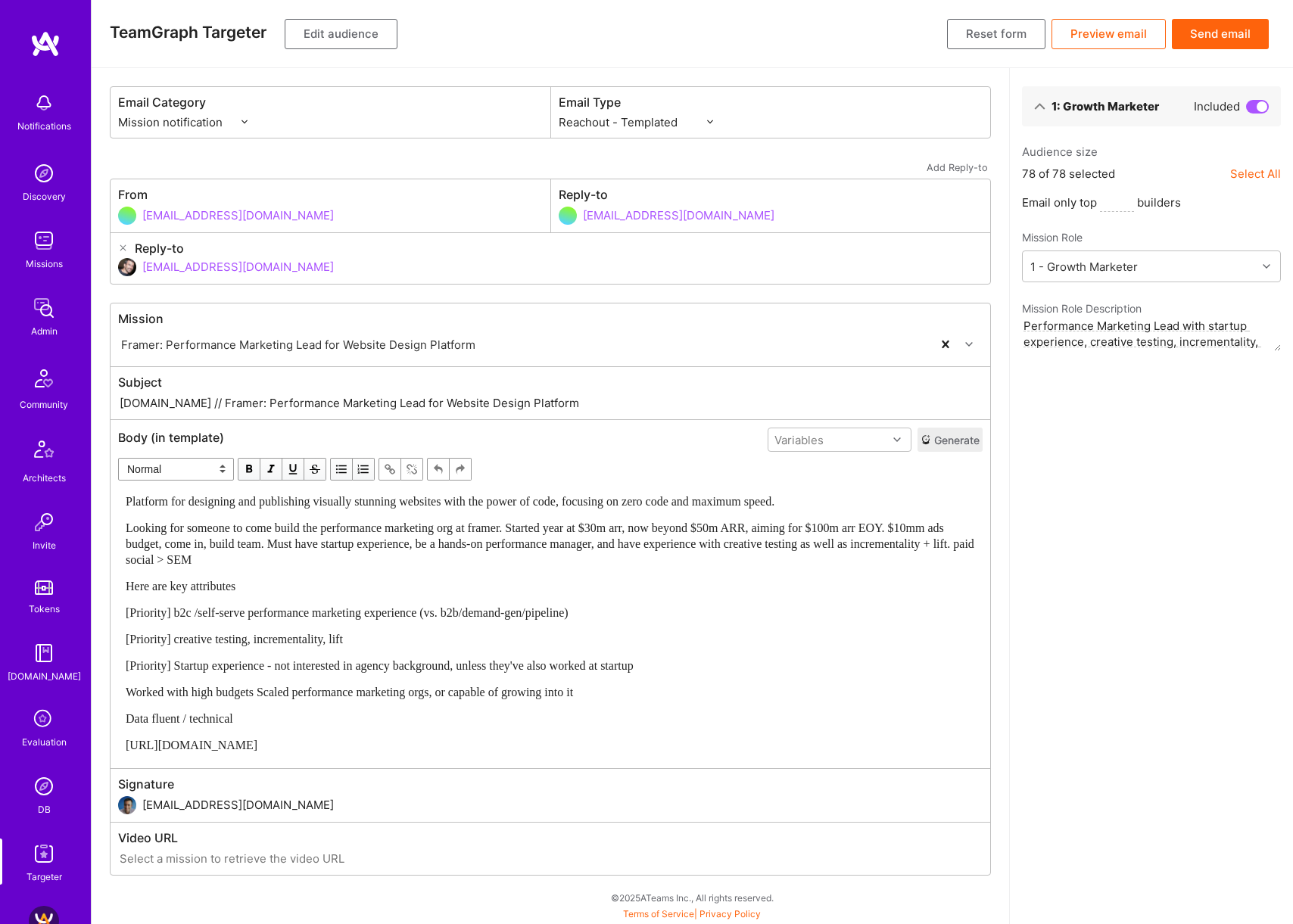
click at [371, 401] on input "A.Team // Framer: Performance Marketing Lead for Website Design Platform" at bounding box center [550, 403] width 865 height 18
drag, startPoint x: 1194, startPoint y: 339, endPoint x: 1202, endPoint y: 571, distance: 232.1
click at [1202, 573] on div "1: Growth Marketer Included Audience size 78 of 78 selected Select All Email on…" at bounding box center [1151, 497] width 284 height 856
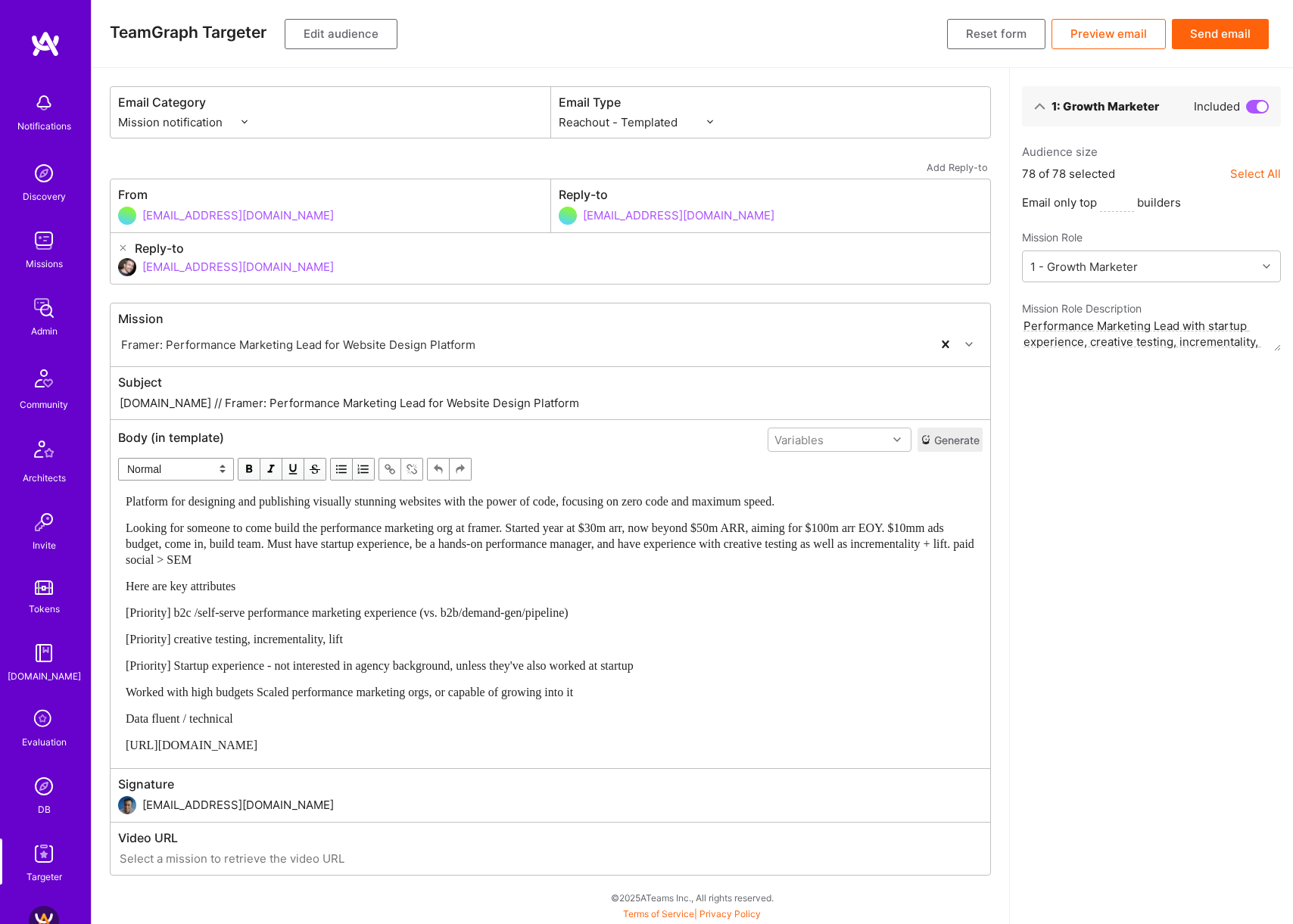
scroll to position [95, 0]
click at [454, 609] on span "[Priority] b2c /self-serve performance marketing experience (vs. b2b/demand-gen…" at bounding box center [347, 612] width 443 height 13
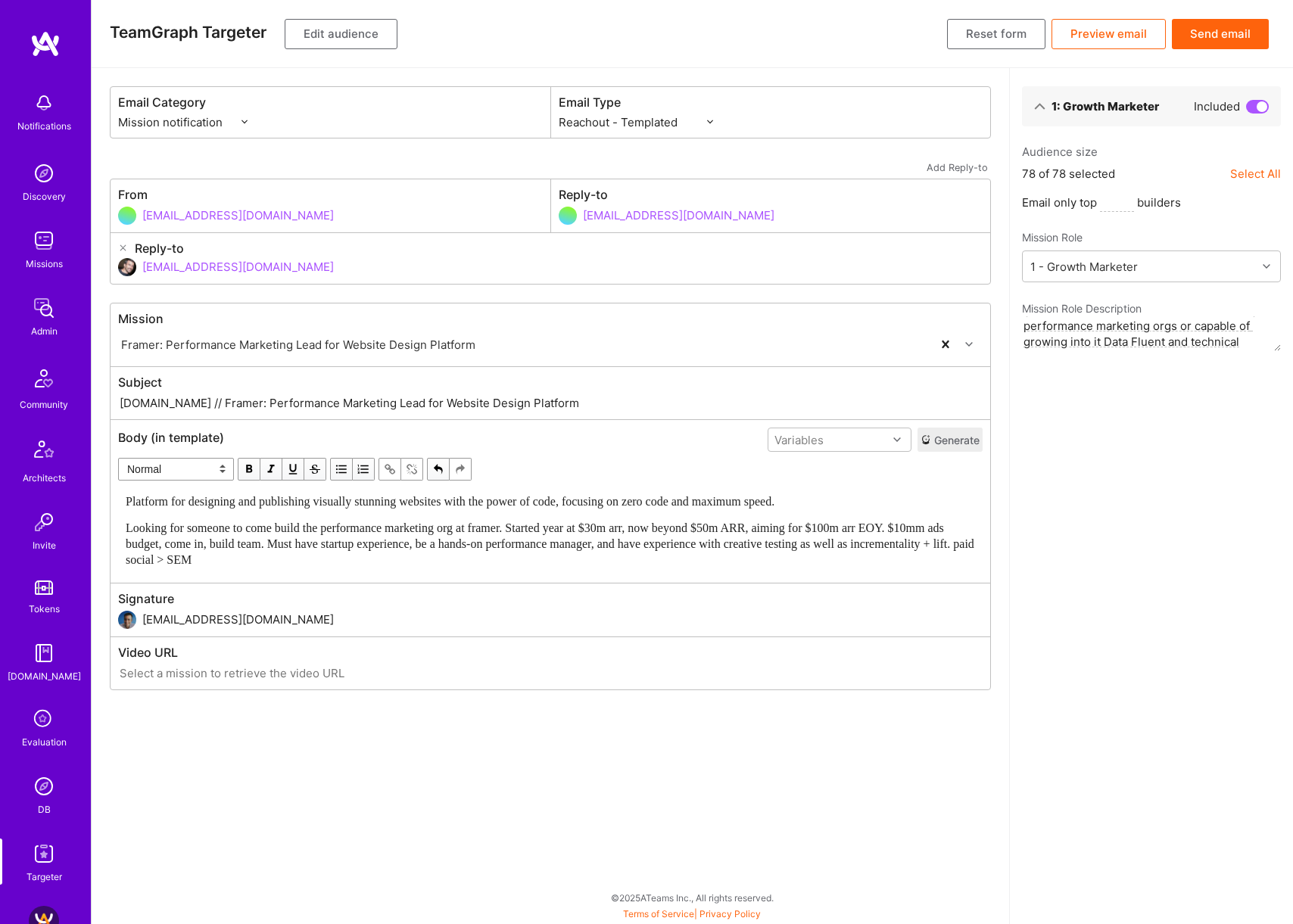
click at [209, 270] on input "dor@a.team" at bounding box center [562, 267] width 840 height 38
type input "d"
type input "ך"
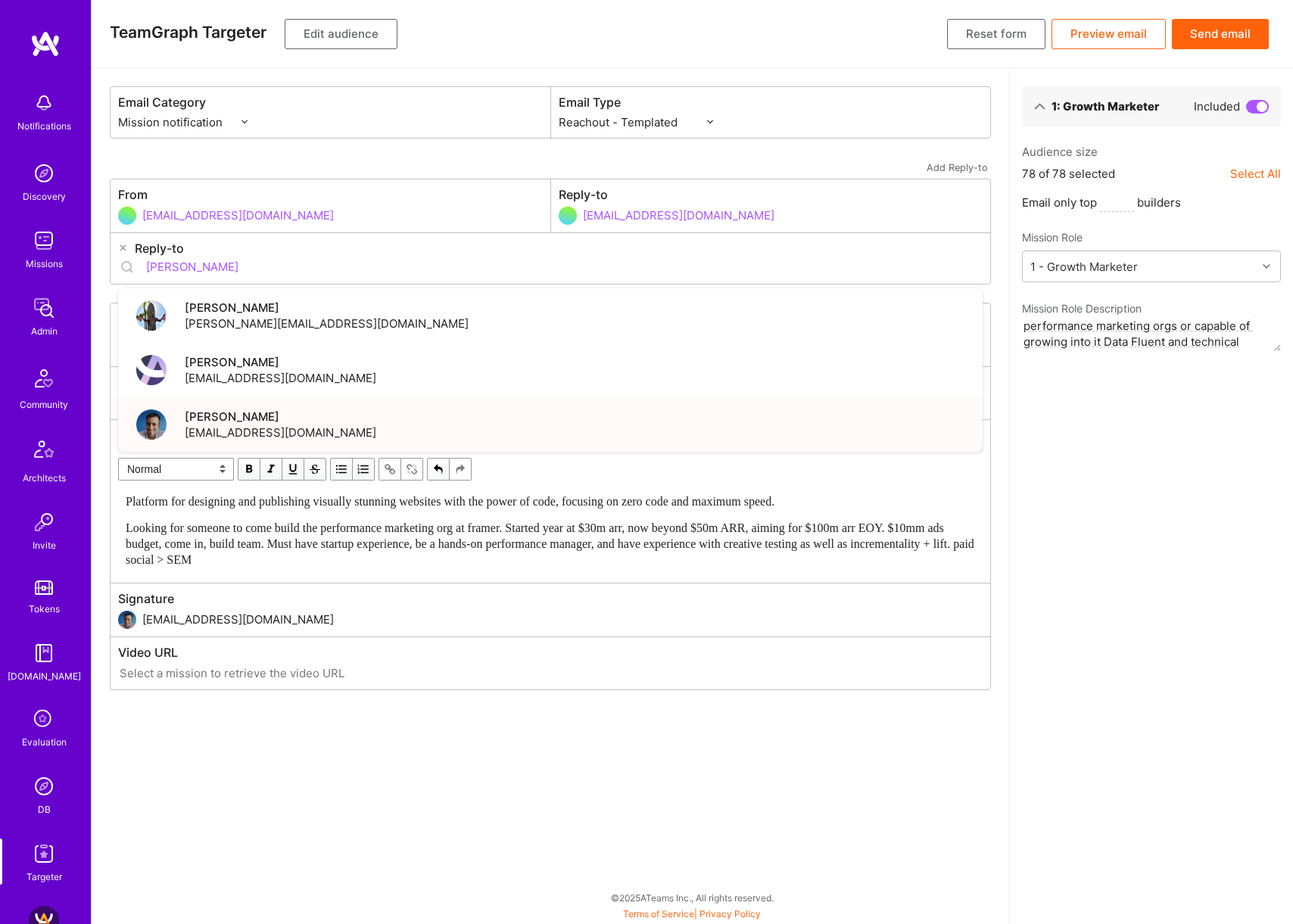
click at [338, 424] on div "Luis Teofilo luisteofilo@a.team" at bounding box center [550, 424] width 865 height 54
type input "luisteofilo@a.team"
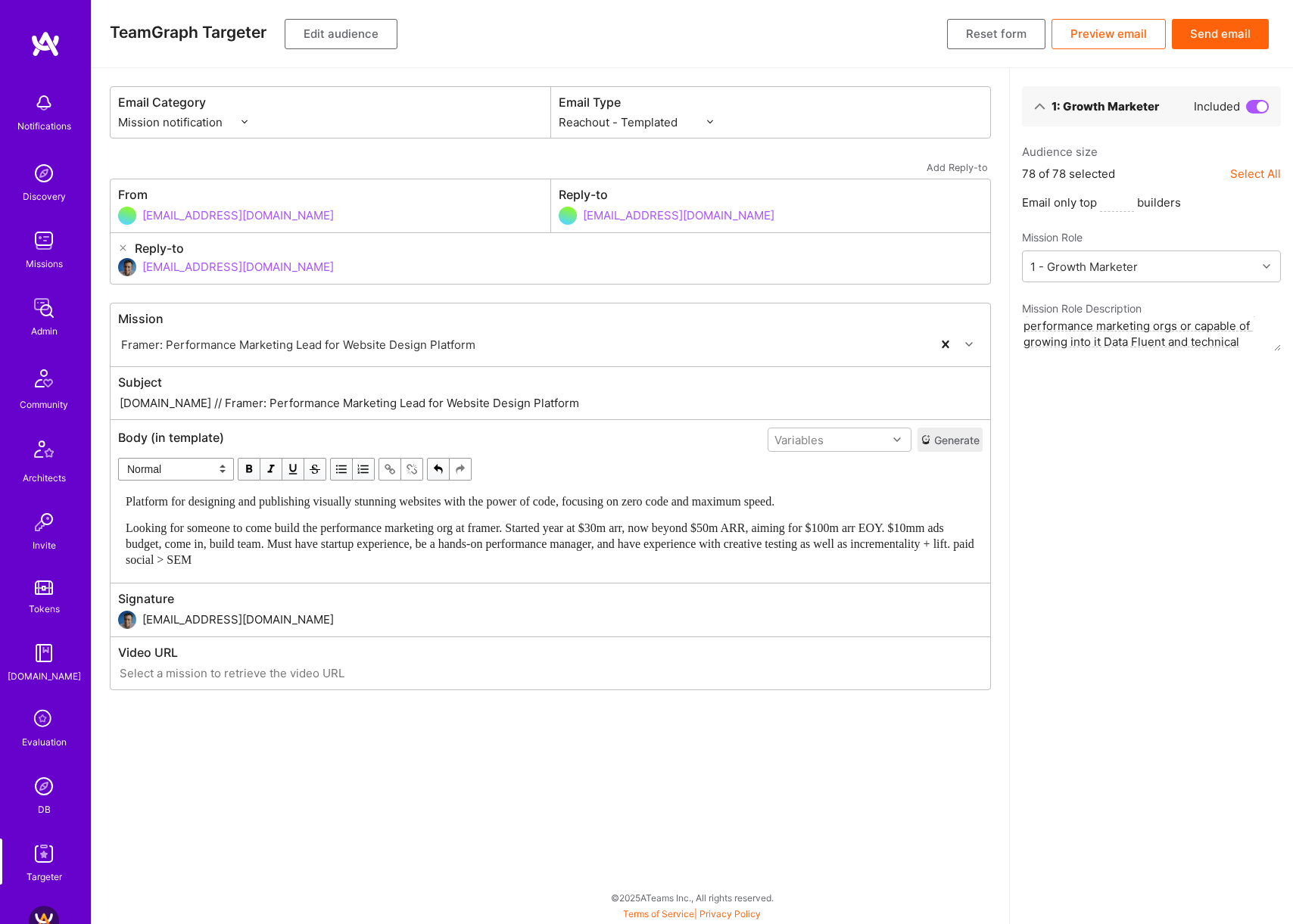
click at [1201, 602] on div "1: Growth Marketer Included Audience size 78 of 78 selected Select All Email on…" at bounding box center [1151, 497] width 284 height 856
click at [1243, 36] on button "Send email" at bounding box center [1220, 34] width 97 height 30
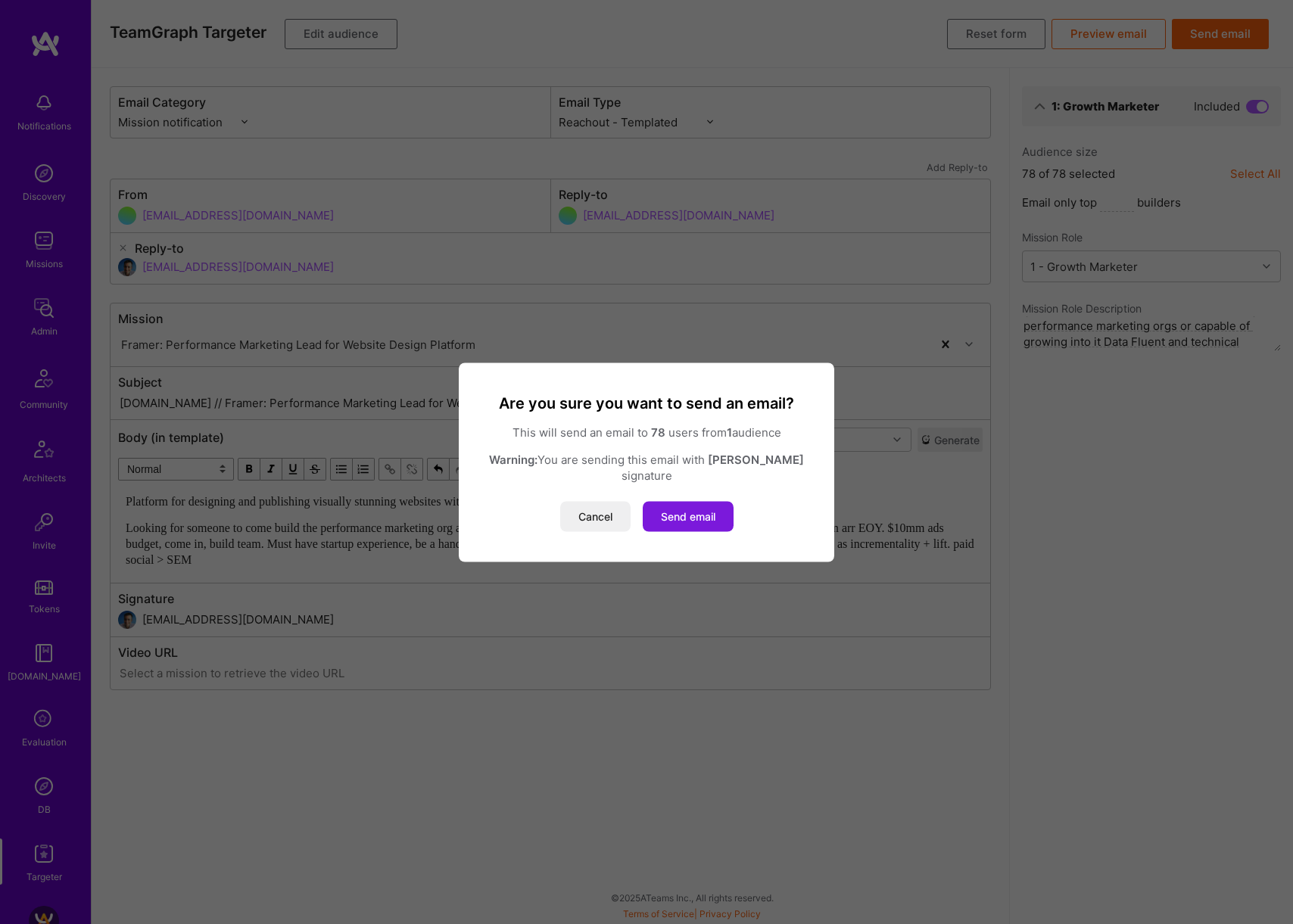
click at [701, 513] on button "Send email" at bounding box center [688, 516] width 91 height 30
